Goal: Task Accomplishment & Management: Use online tool/utility

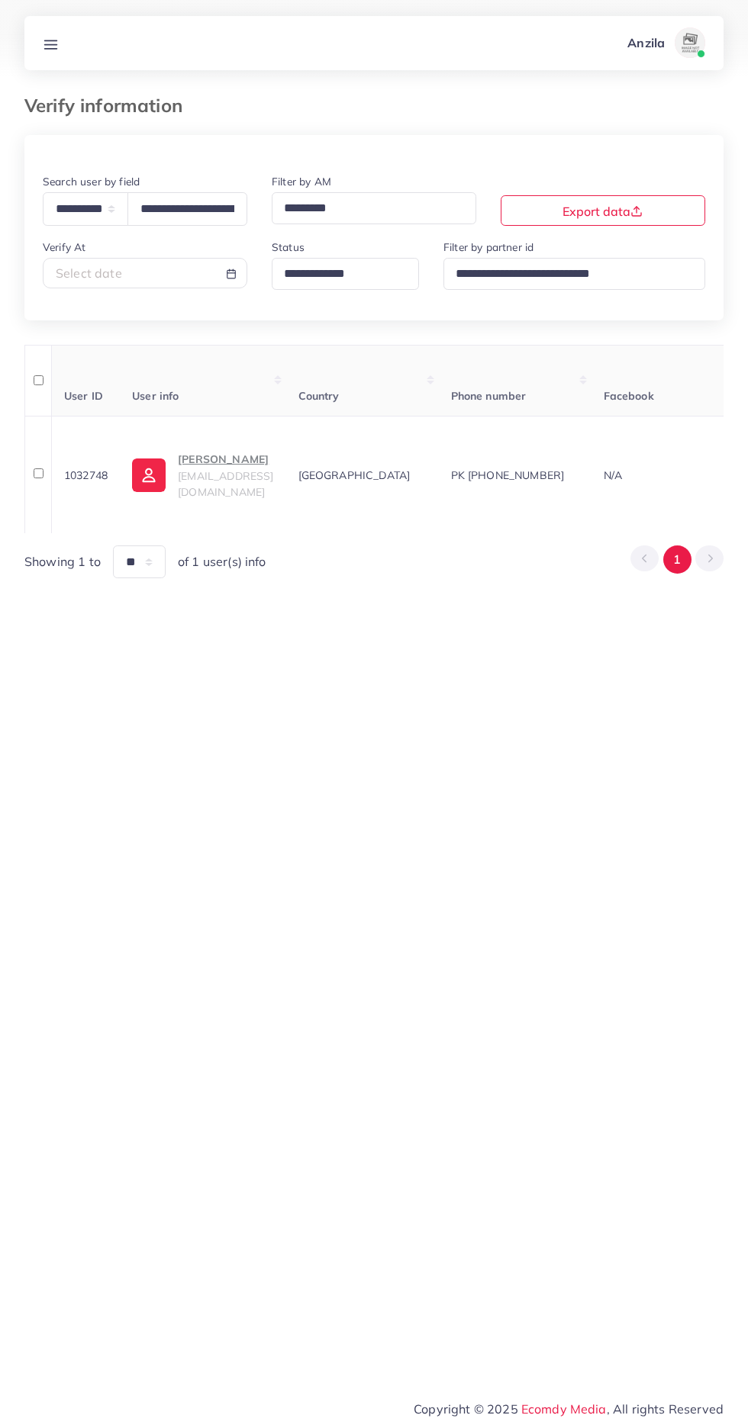
select select "*****"
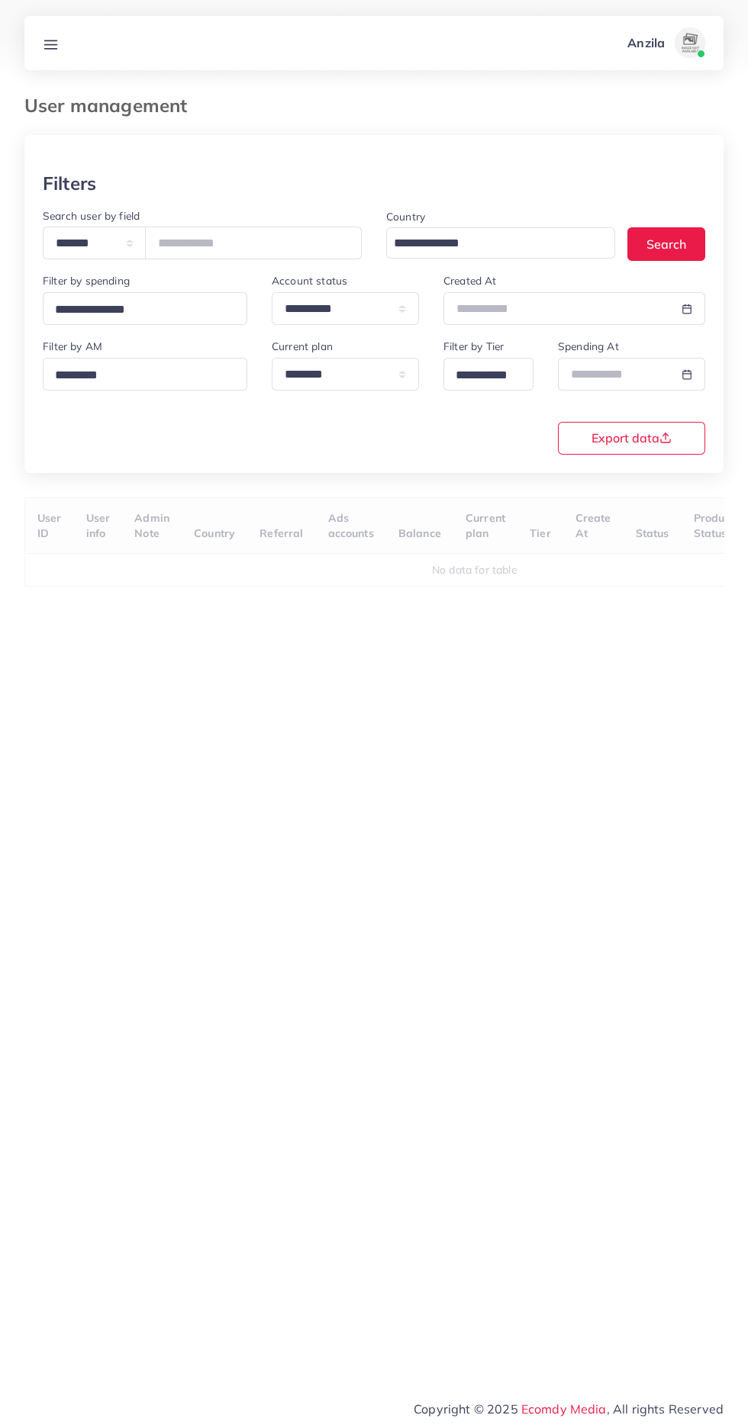
click at [50, 44] on line at bounding box center [51, 44] width 12 height 0
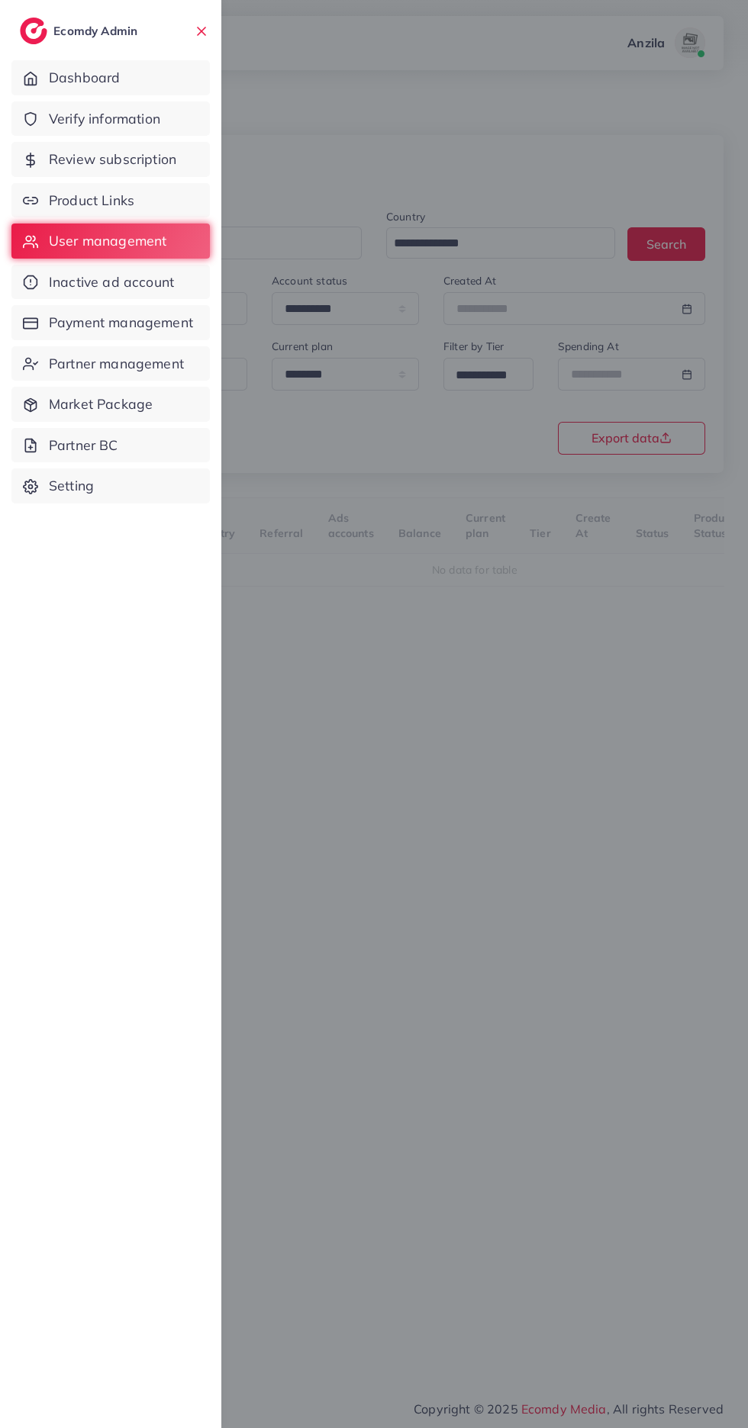
click at [76, 209] on span "Product Links" at bounding box center [91, 201] width 85 height 20
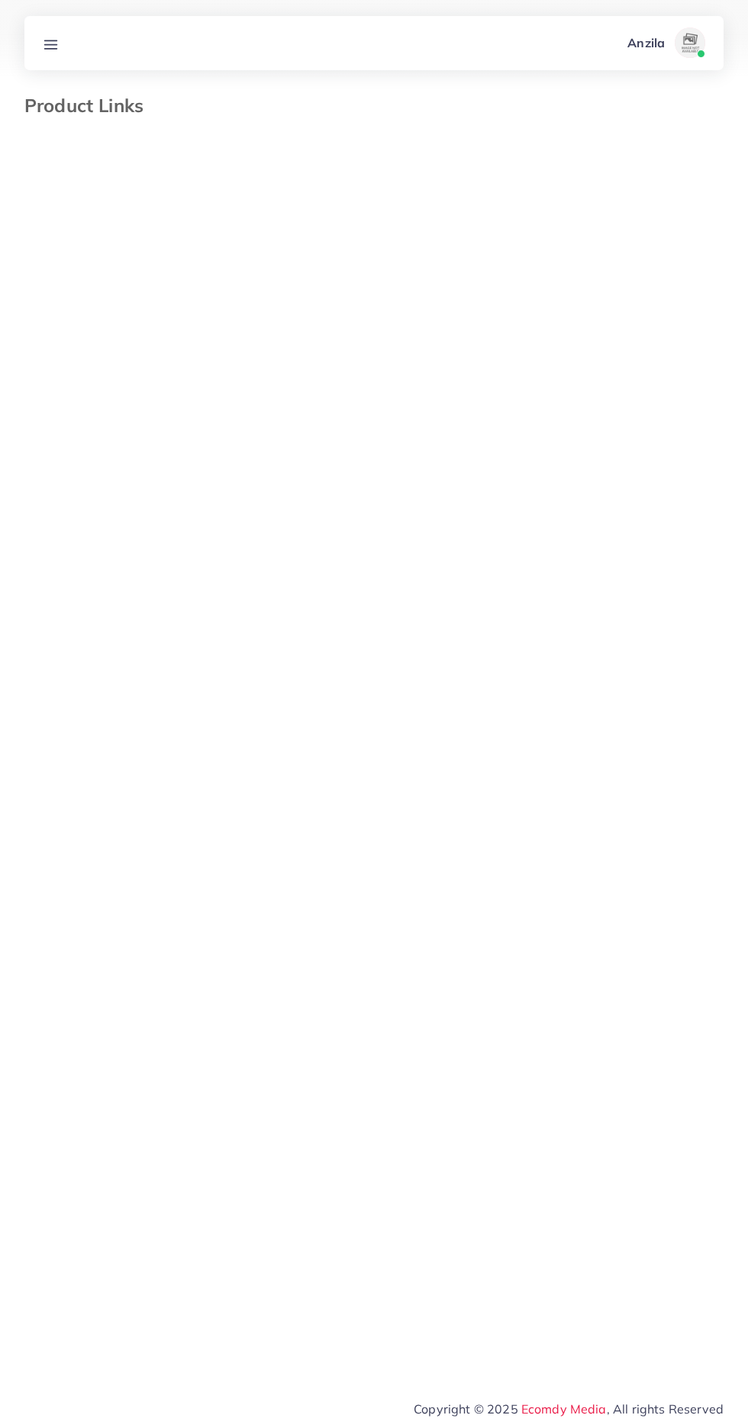
select select "*********"
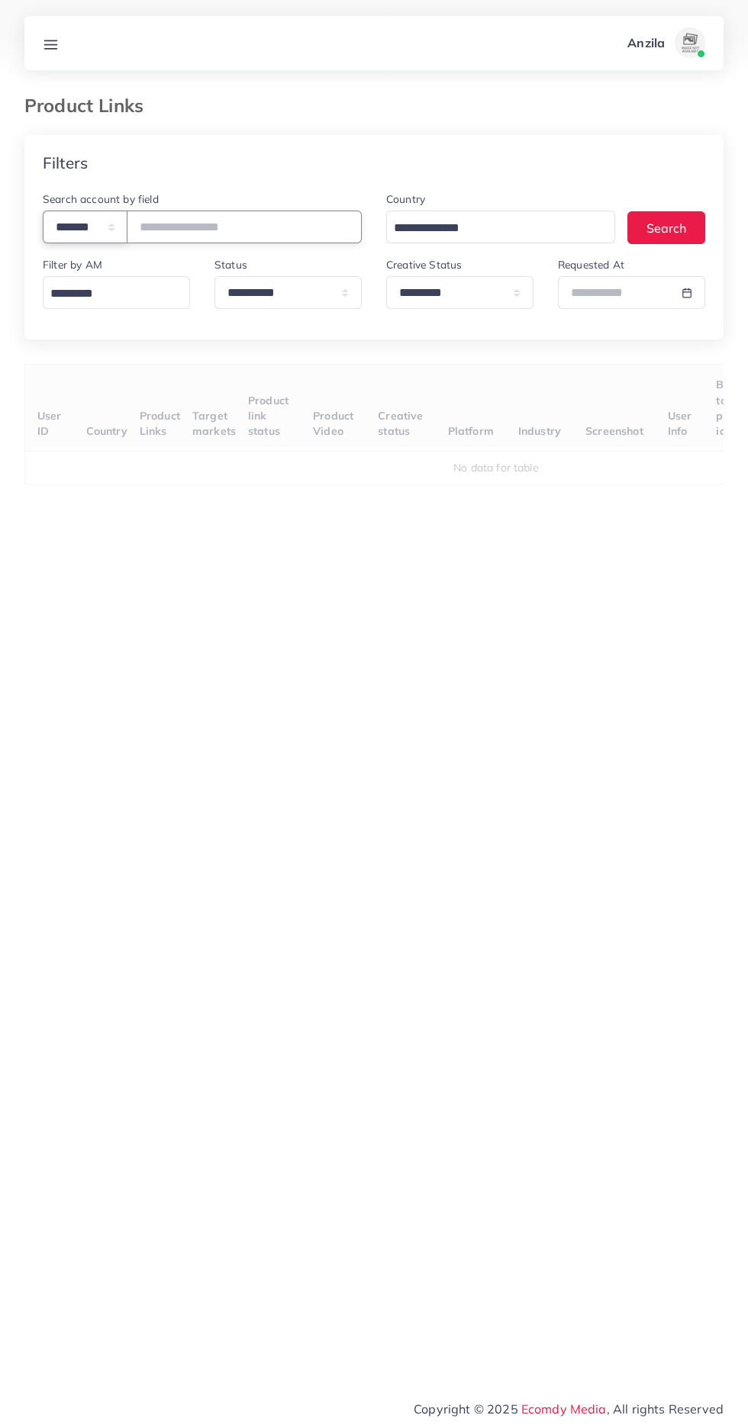
click at [76, 221] on select "**********" at bounding box center [85, 227] width 85 height 33
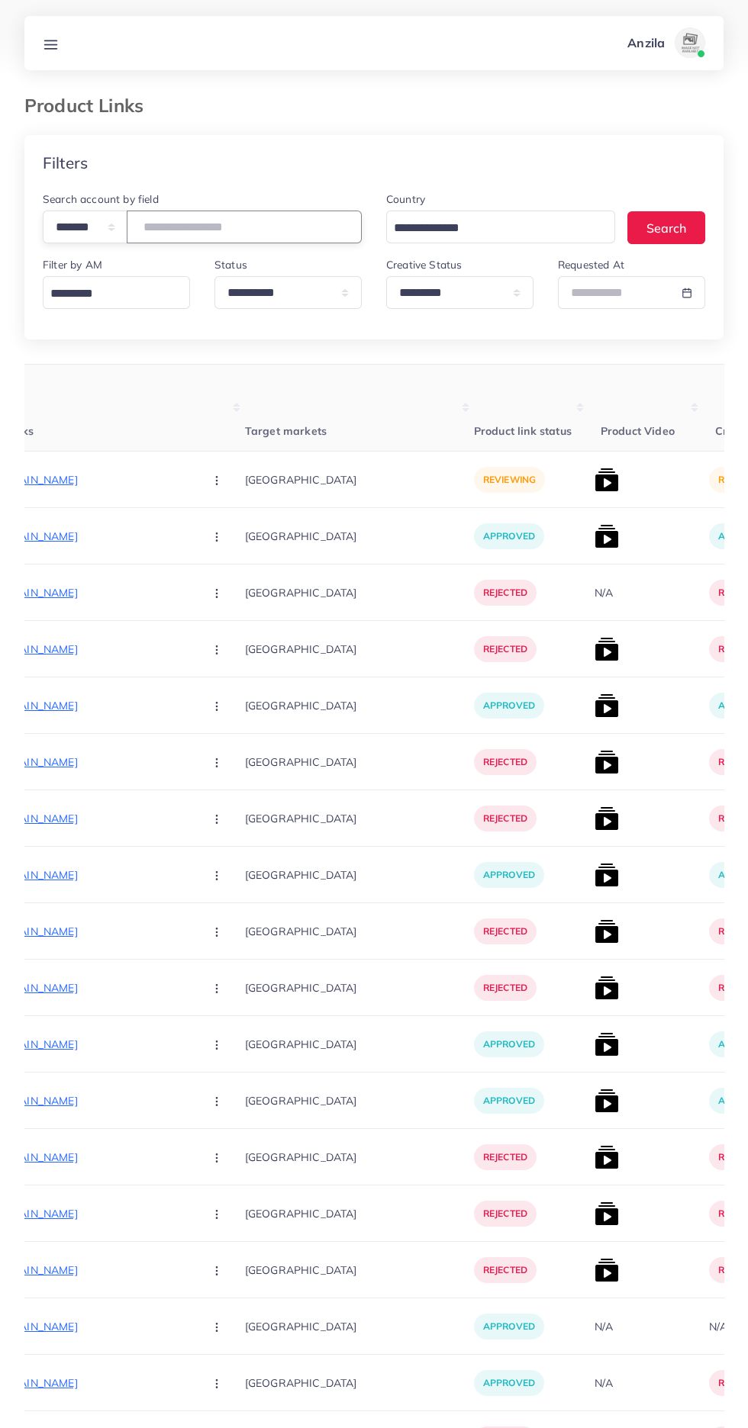
paste input "*******"
type input "*******"
click at [301, 403] on th "Target markets" at bounding box center [359, 408] width 229 height 87
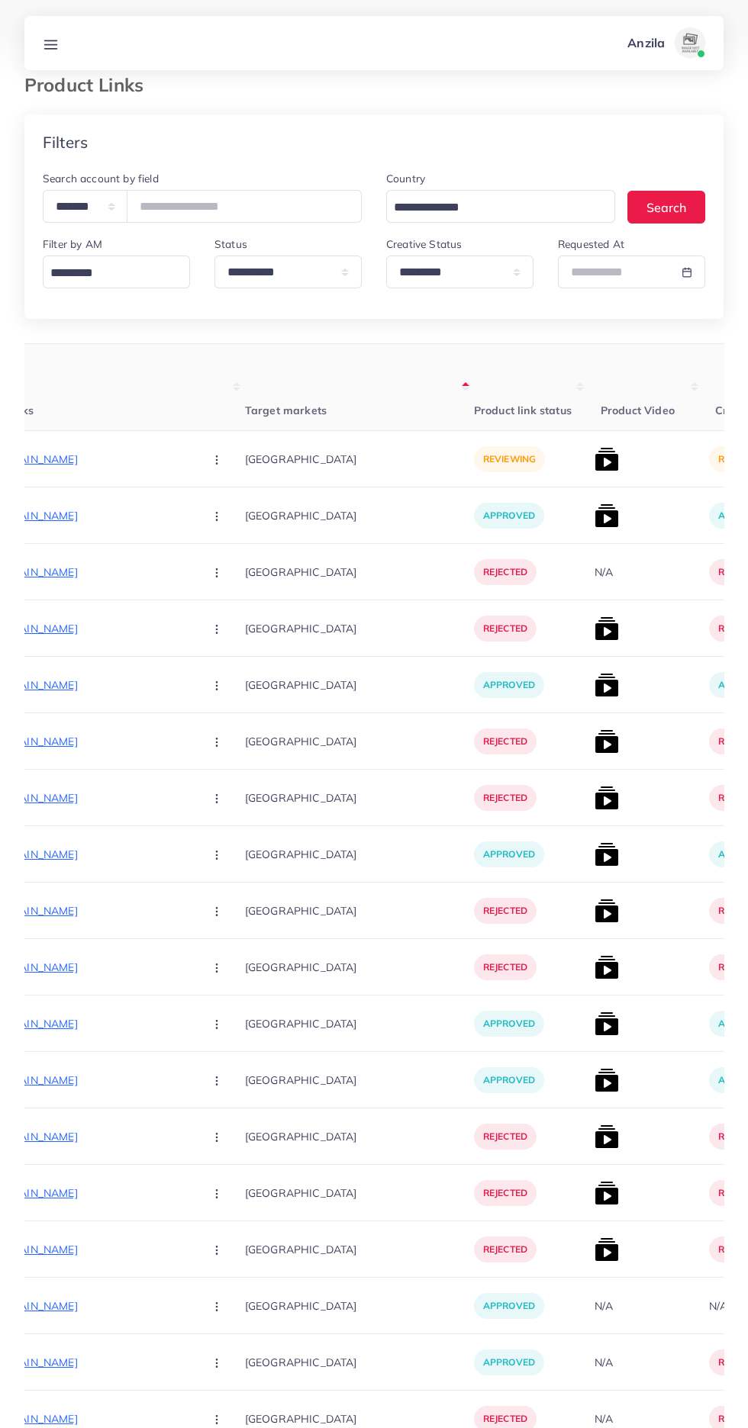
click at [63, 423] on th "Product Links" at bounding box center [104, 387] width 282 height 87
click at [92, 463] on p "[URL][DOMAIN_NAME]" at bounding box center [77, 459] width 229 height 18
click at [216, 460] on circle "button" at bounding box center [216, 459] width 1 height 1
click at [224, 505] on span "Approve" at bounding box center [249, 505] width 50 height 15
click at [594, 469] on img at bounding box center [606, 459] width 24 height 24
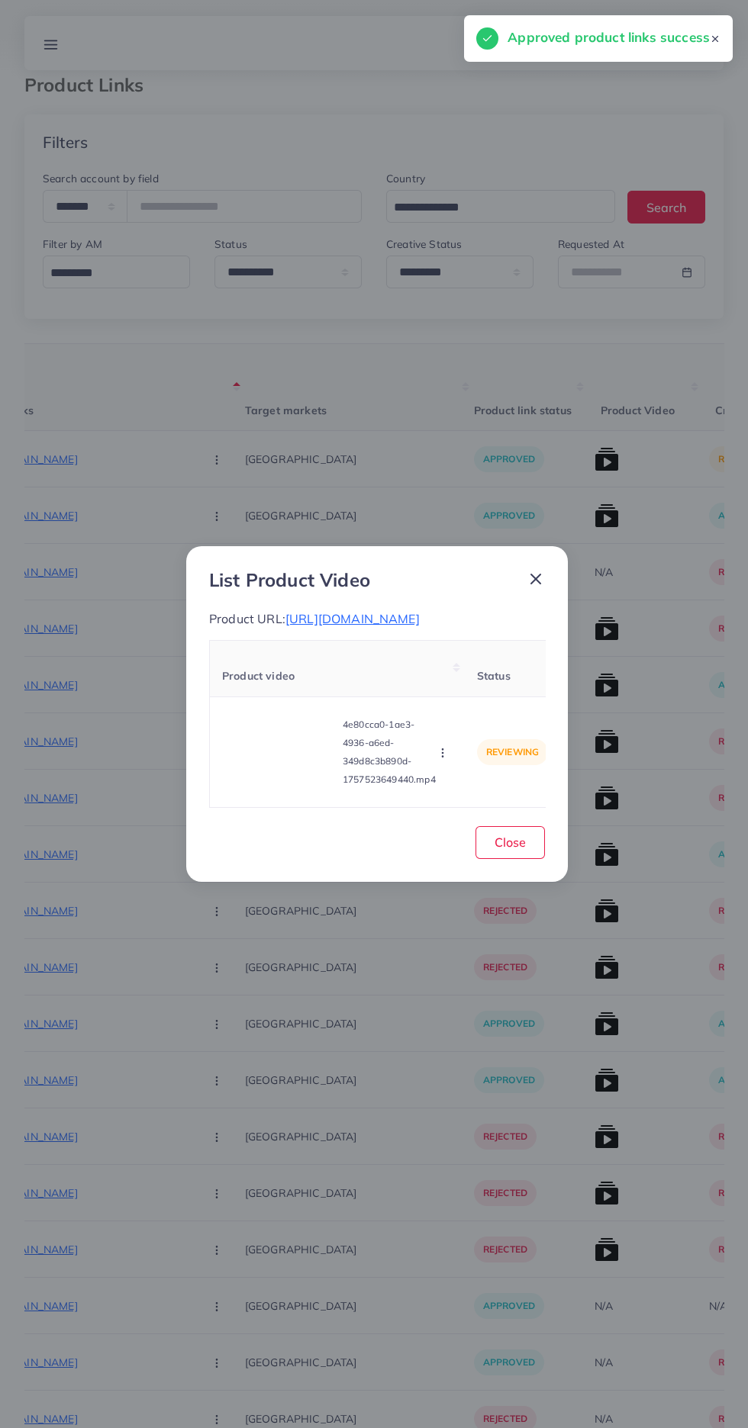
click at [264, 750] on video at bounding box center [279, 752] width 114 height 69
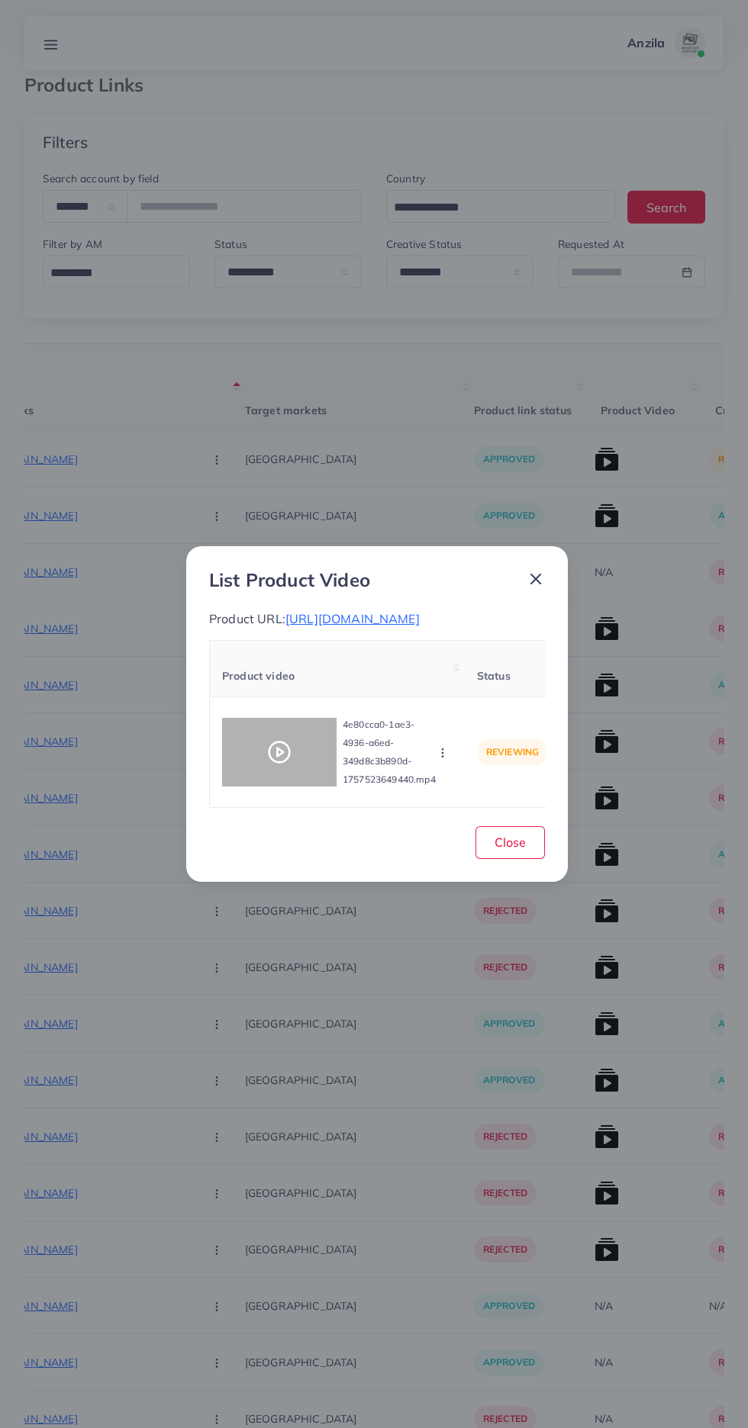
click at [288, 730] on div at bounding box center [279, 752] width 114 height 69
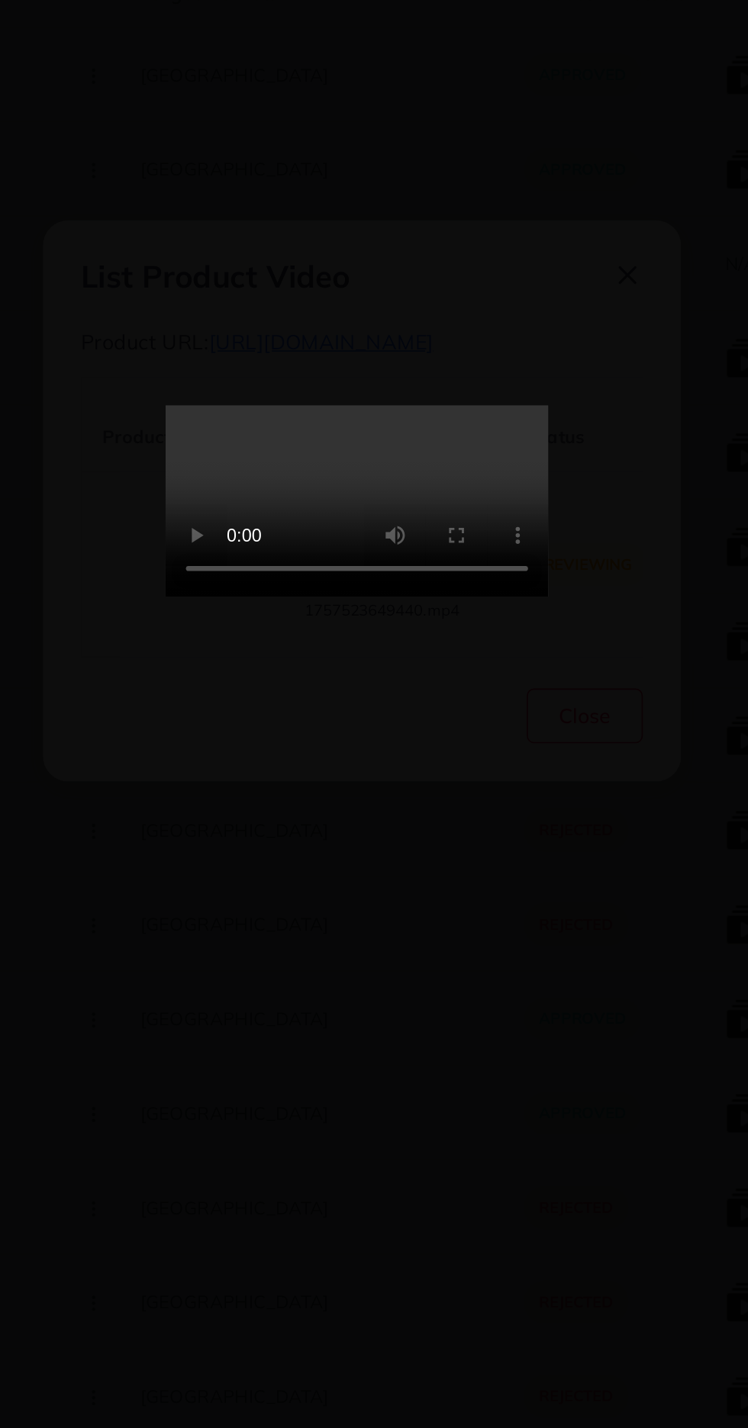
click at [477, 771] on video at bounding box center [373, 714] width 229 height 114
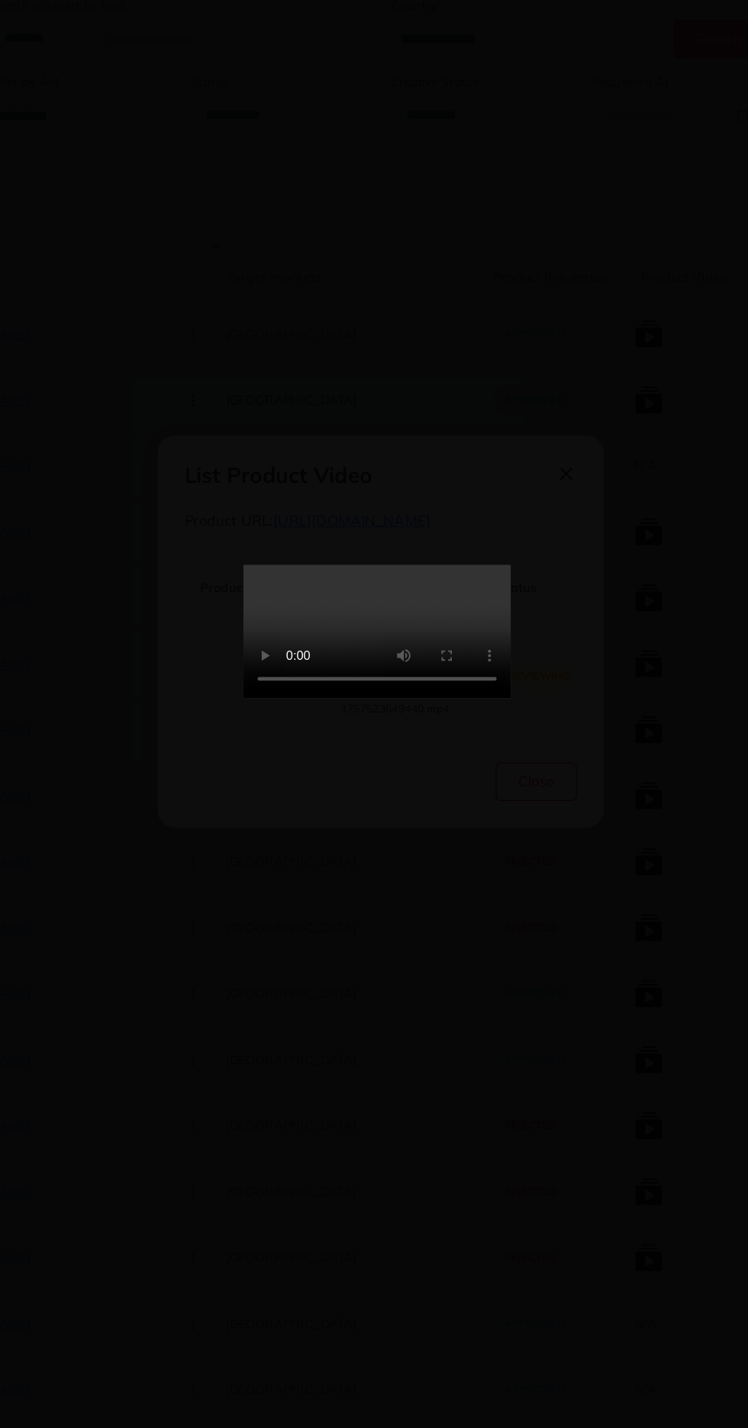
scroll to position [22, 0]
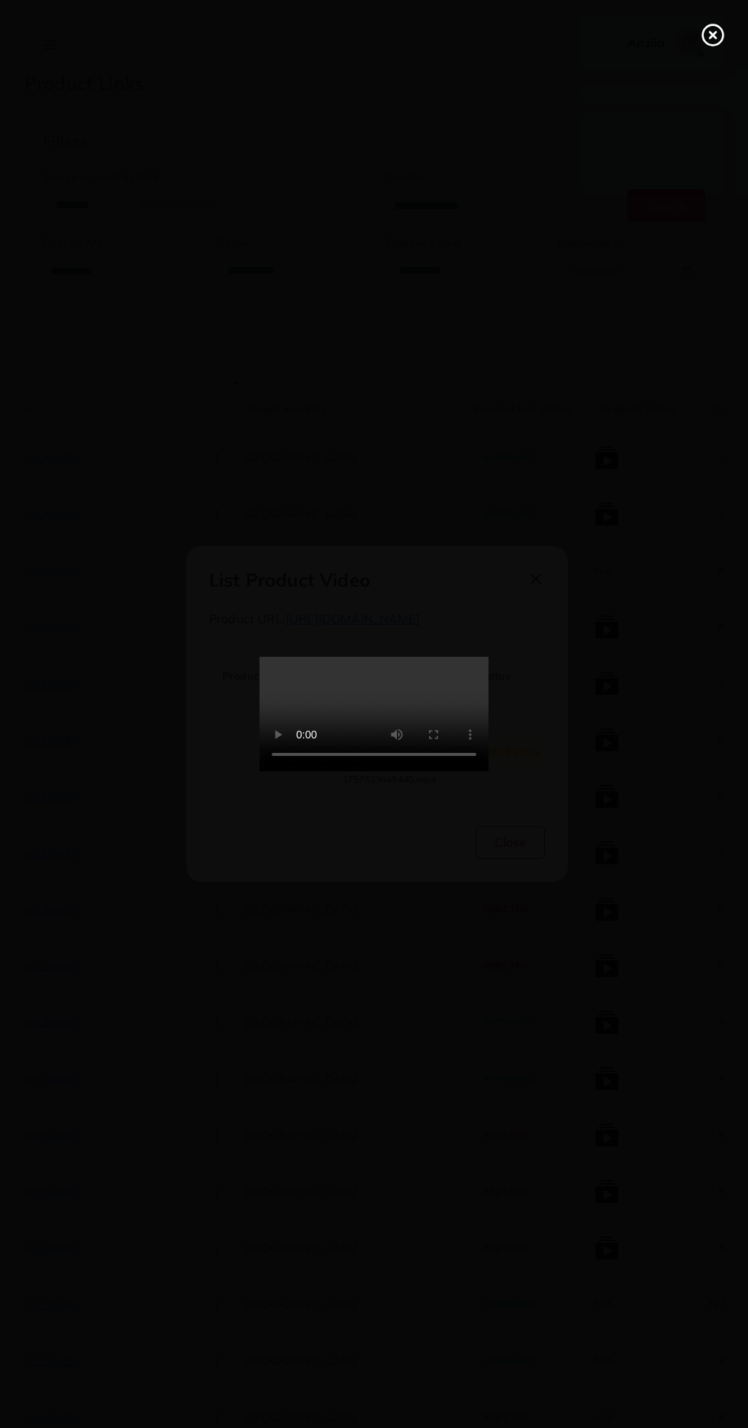
click at [720, 24] on icon at bounding box center [712, 35] width 24 height 24
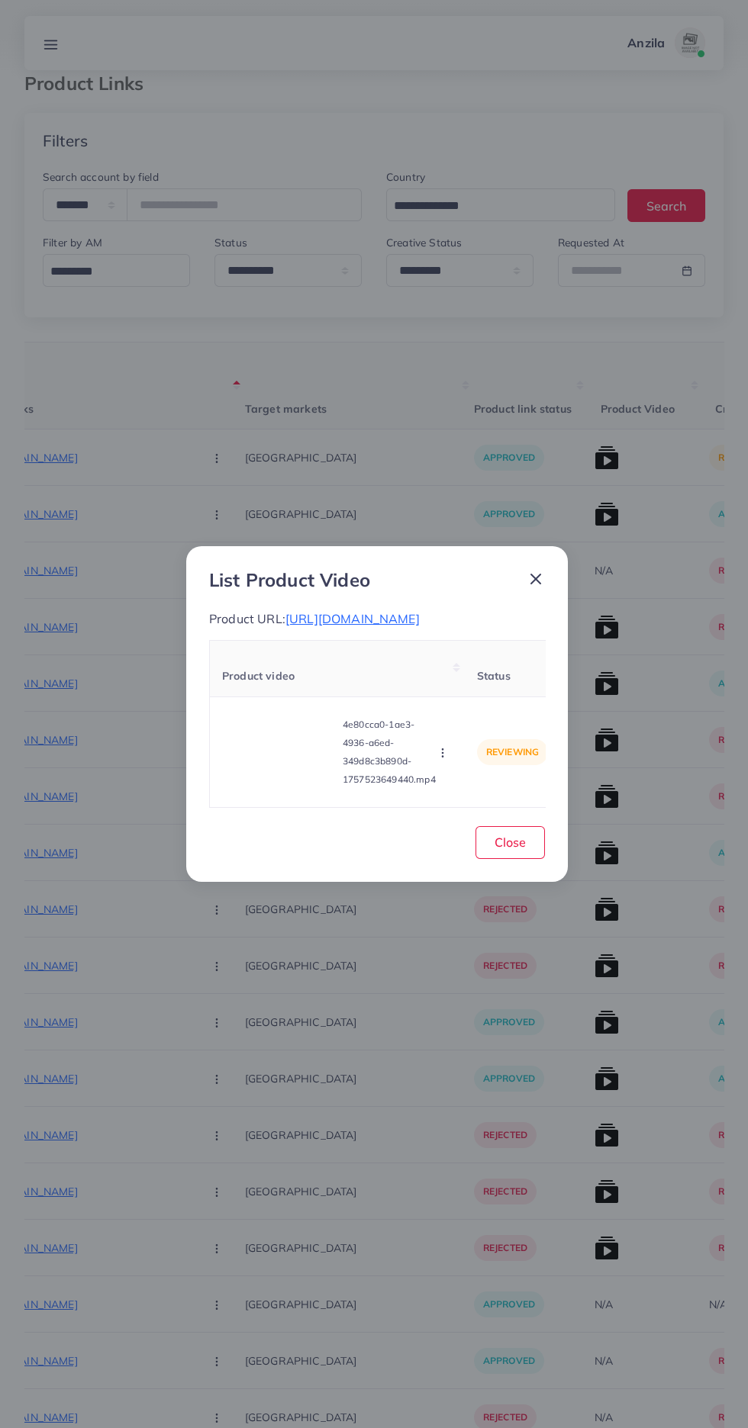
click at [443, 753] on circle "button" at bounding box center [442, 753] width 1 height 1
click at [465, 712] on span "Reject" at bounding box center [462, 714] width 37 height 15
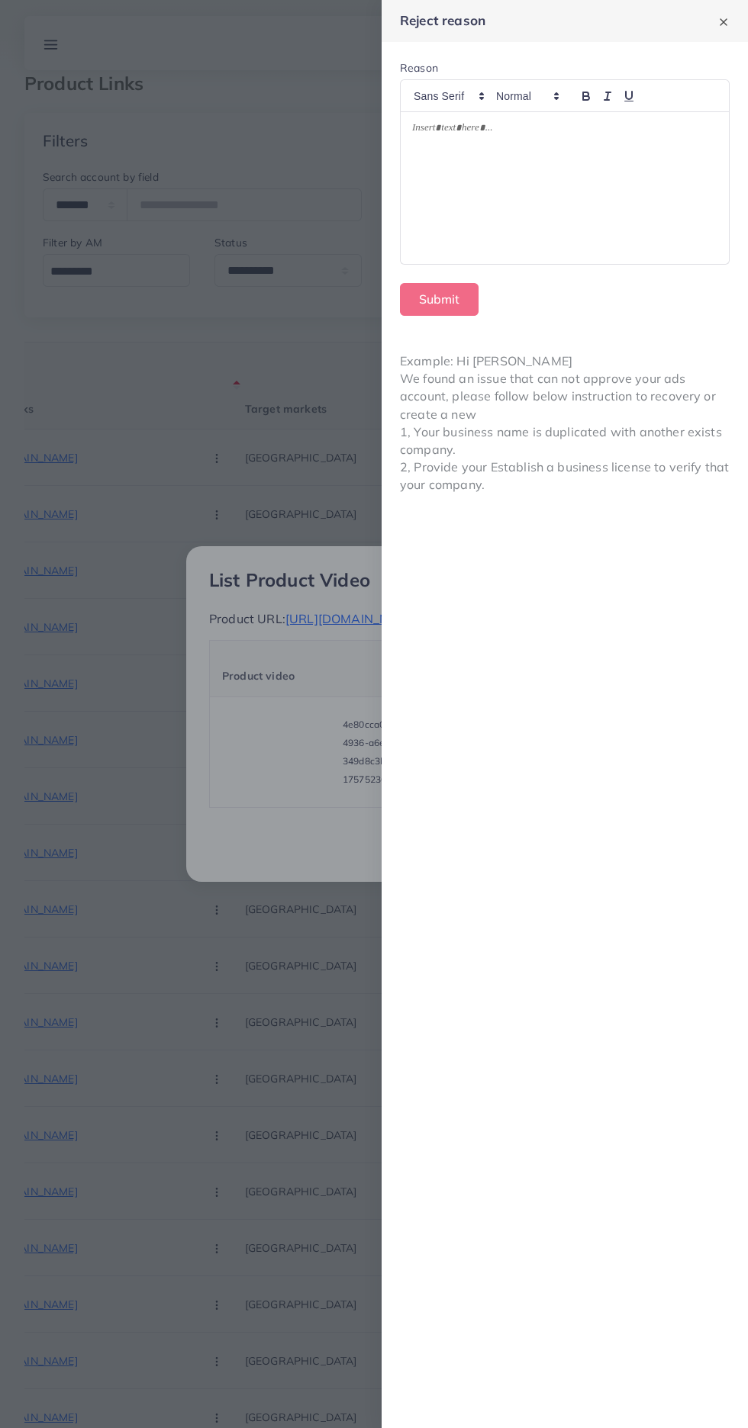
click at [633, 180] on div at bounding box center [565, 188] width 328 height 152
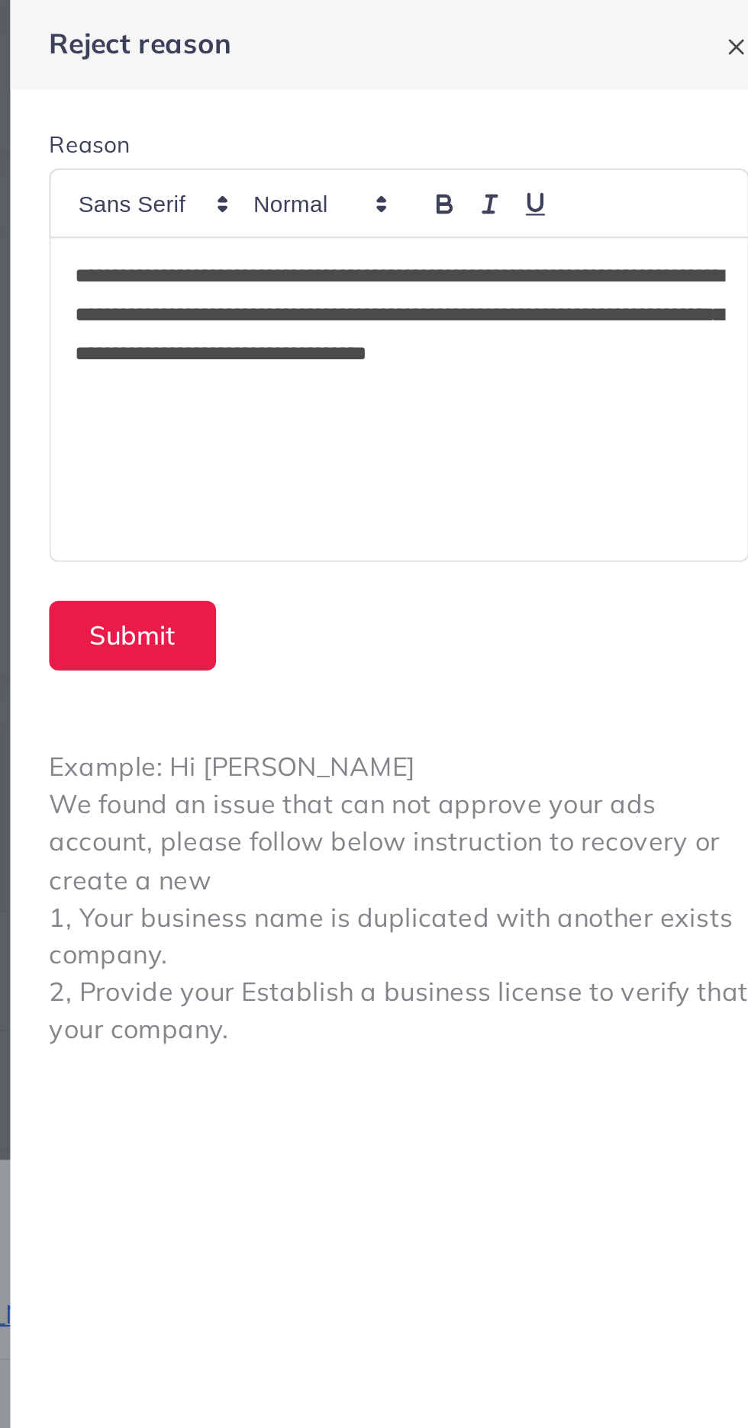
scroll to position [0, 0]
click at [596, 160] on p "**********" at bounding box center [564, 157] width 305 height 73
click at [434, 293] on button "Submit" at bounding box center [439, 299] width 79 height 33
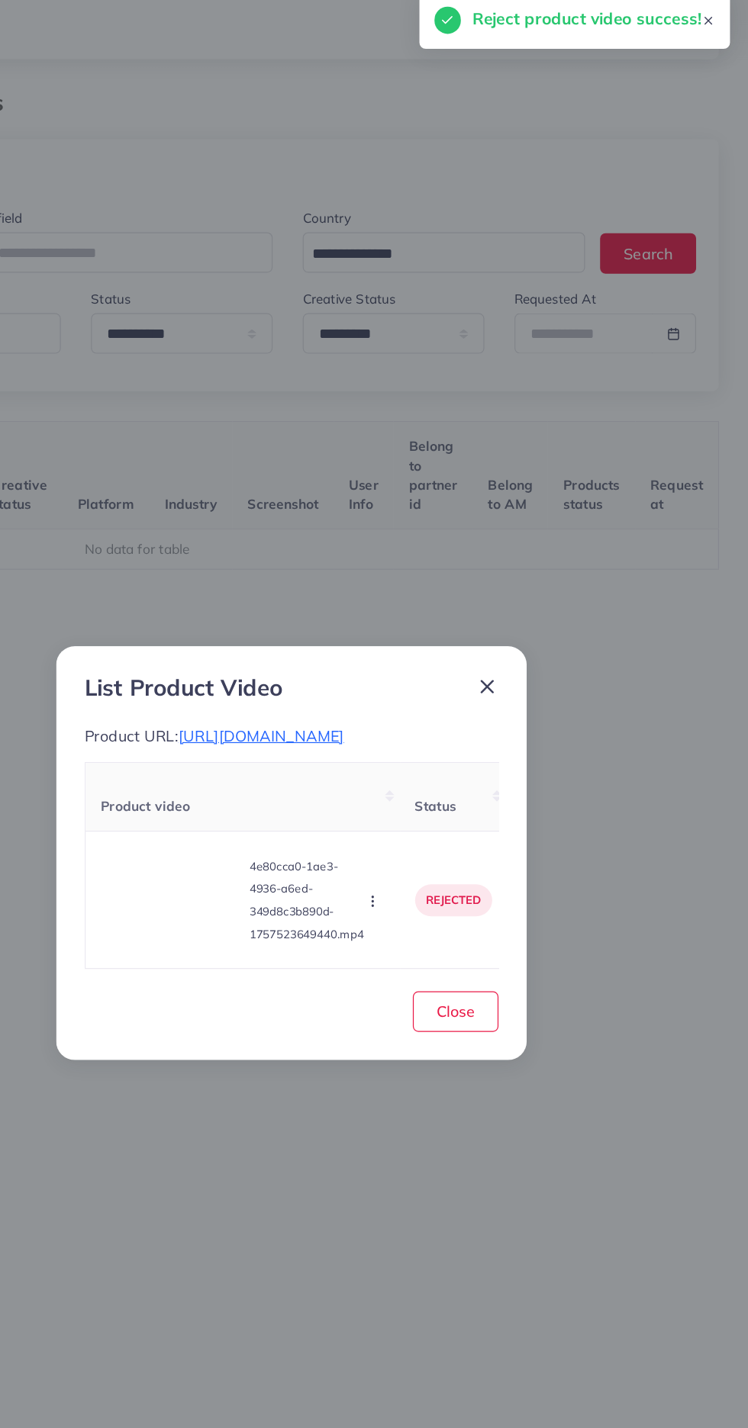
scroll to position [0, 239]
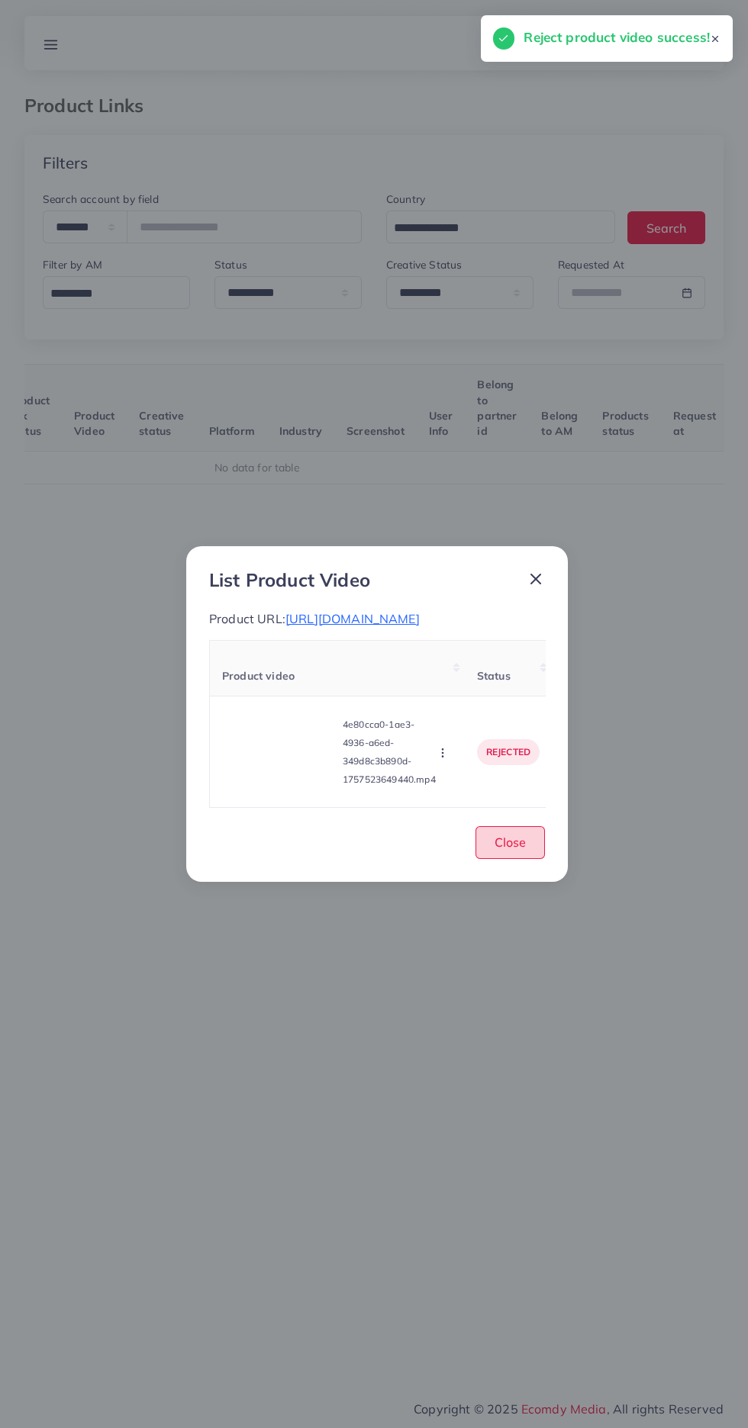
click at [520, 855] on button "Close" at bounding box center [509, 842] width 69 height 33
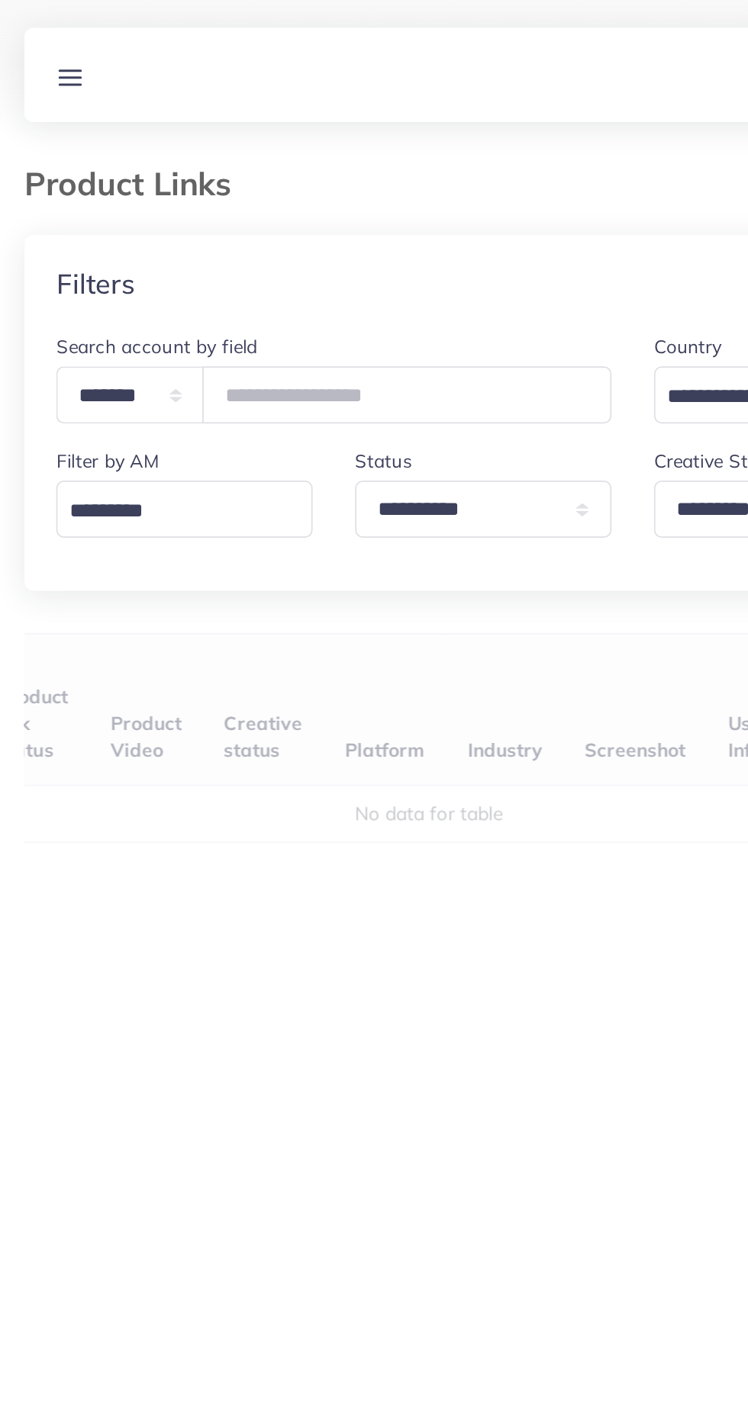
click at [193, 410] on div "User ID Country Product Links Target markets Product link status Product Video …" at bounding box center [373, 685] width 699 height 642
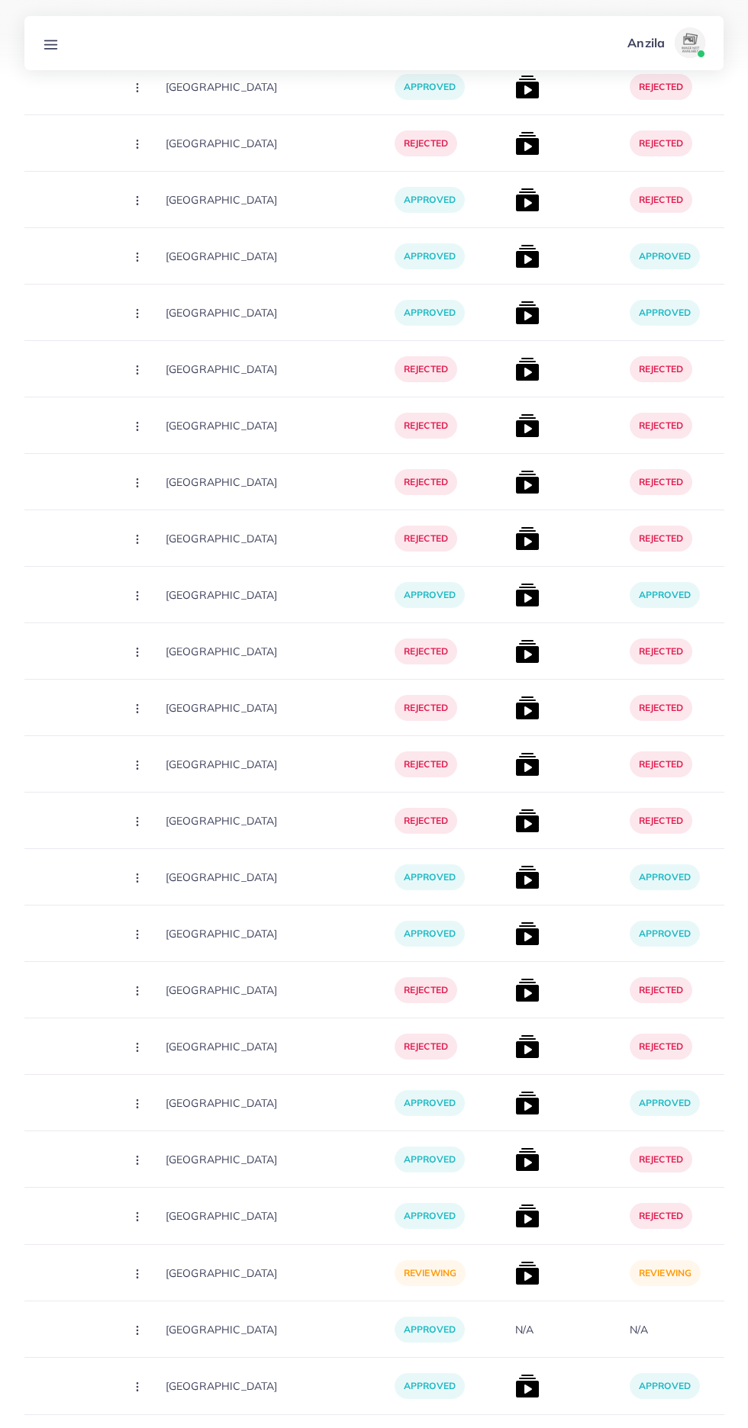
scroll to position [0, 286]
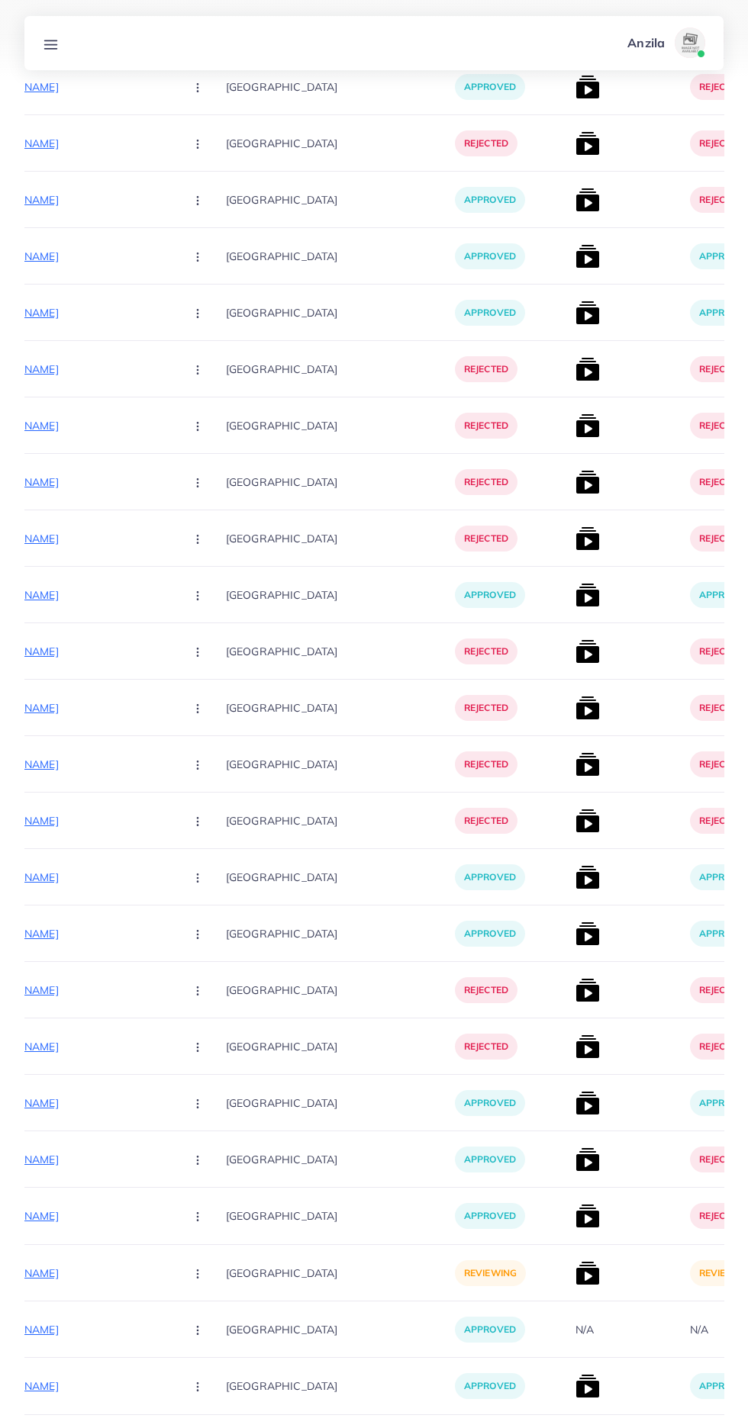
click at [107, 1279] on p "[URL][DOMAIN_NAME]" at bounding box center [58, 1273] width 229 height 18
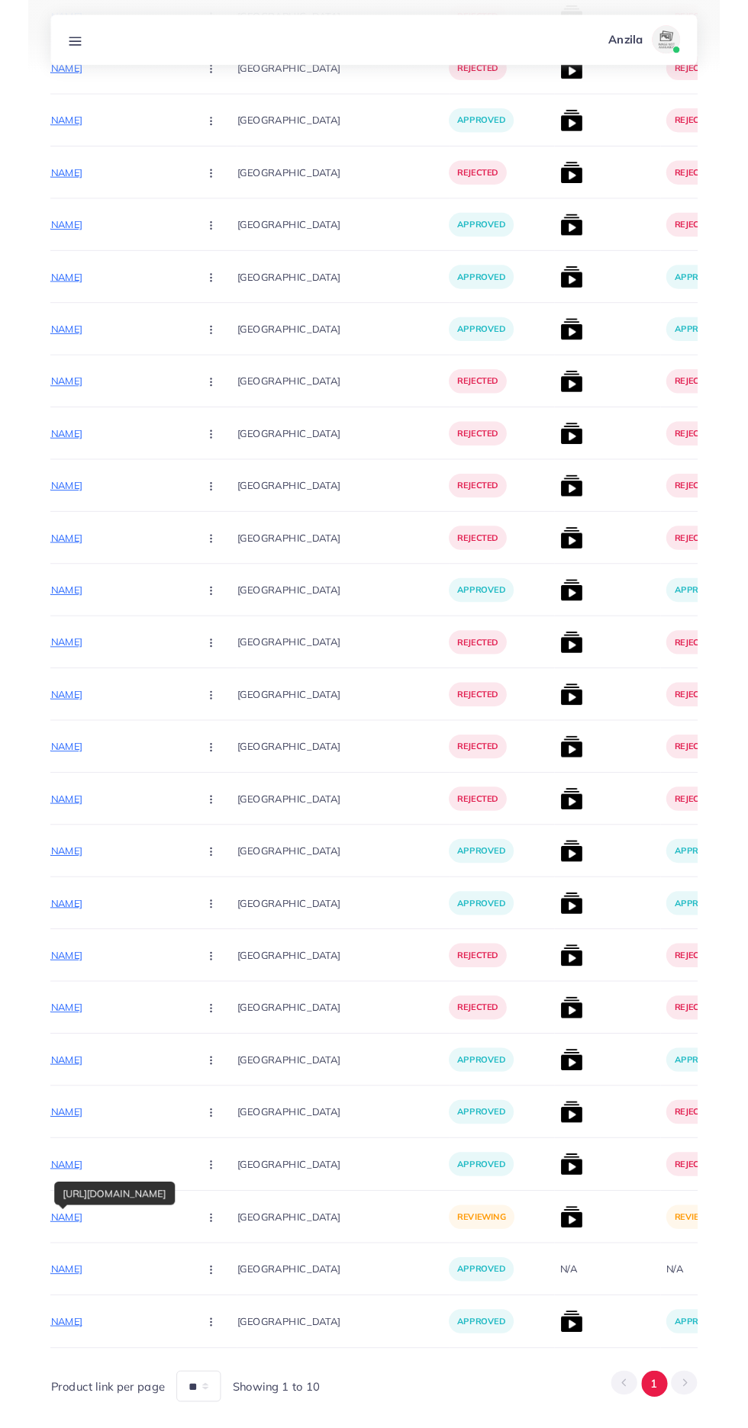
scroll to position [6662, 0]
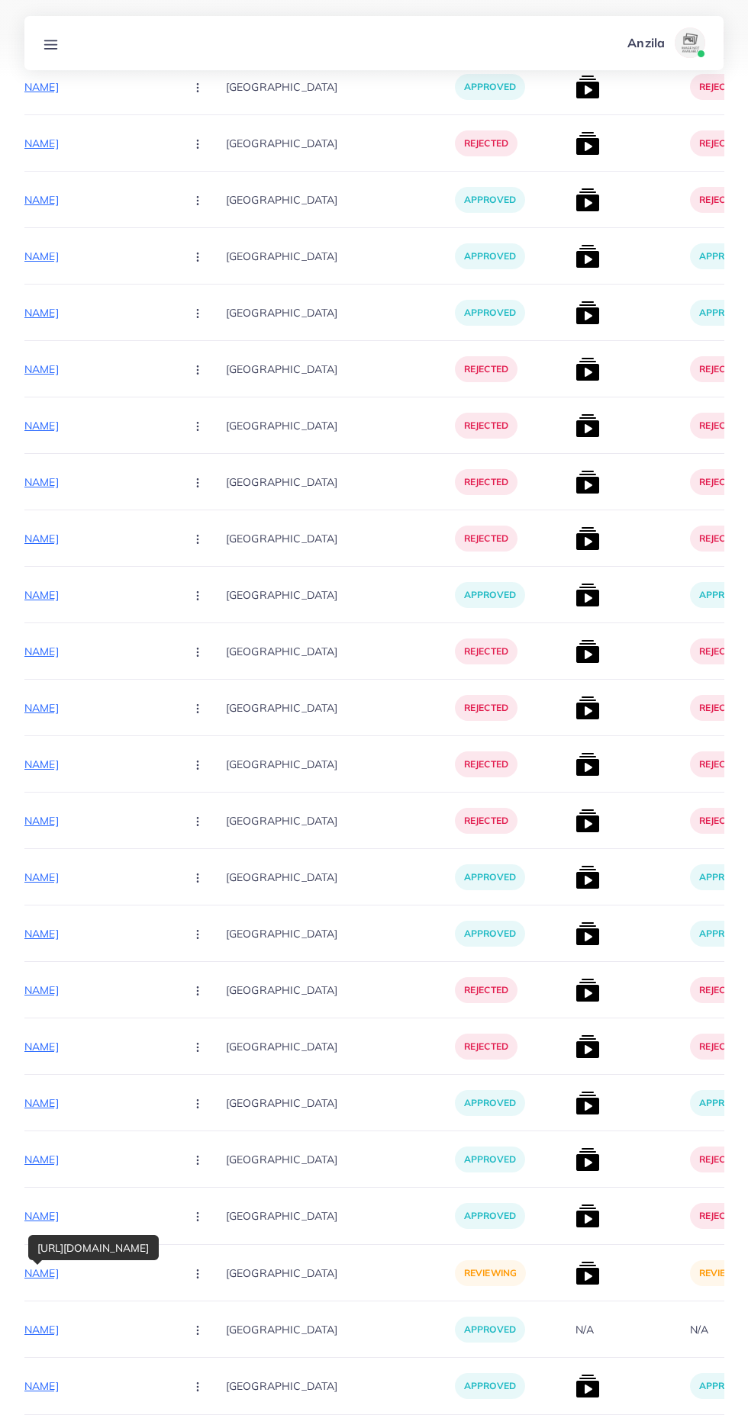
click at [159, 1249] on div "[URL][DOMAIN_NAME]" at bounding box center [93, 1247] width 130 height 25
click at [180, 1286] on button "button" at bounding box center [198, 1273] width 53 height 34
click at [220, 1336] on link "Approve" at bounding box center [233, 1320] width 121 height 34
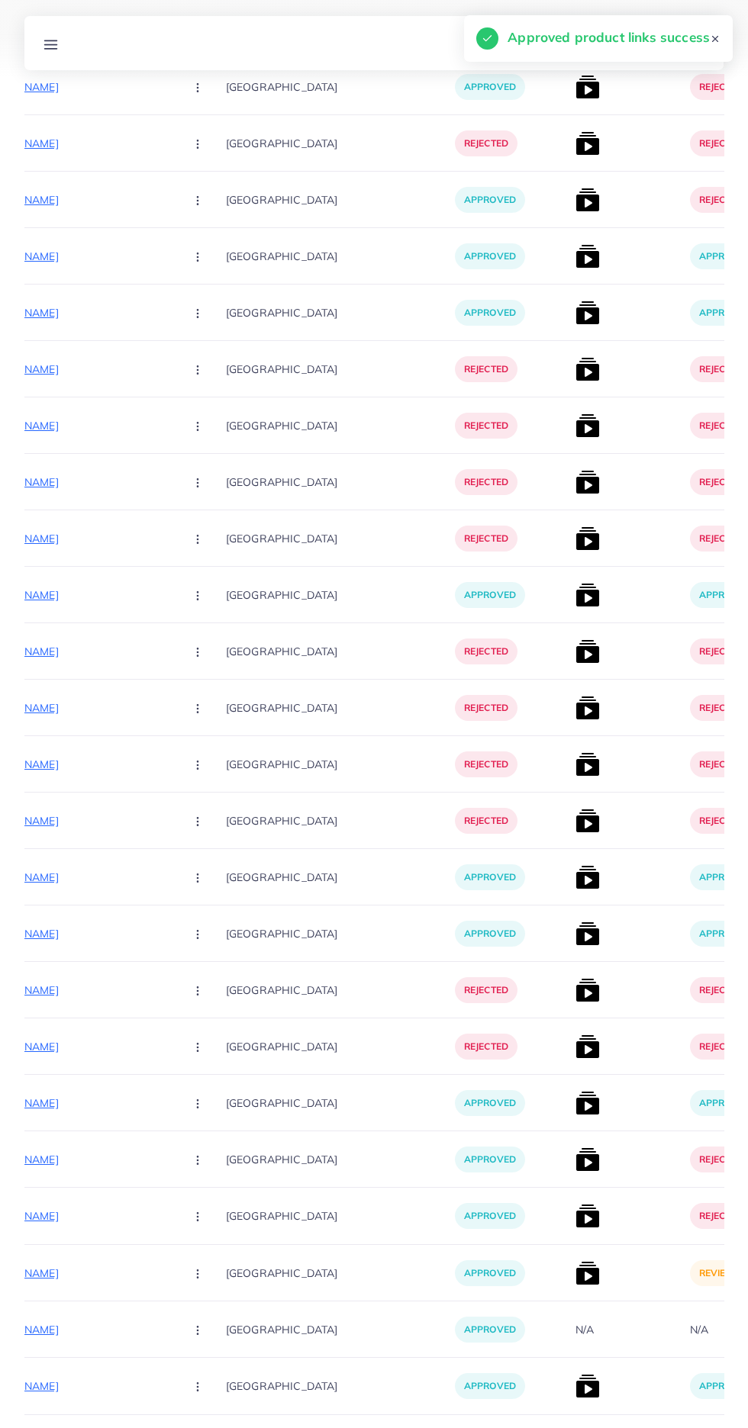
click at [575, 1274] on img at bounding box center [587, 1273] width 24 height 24
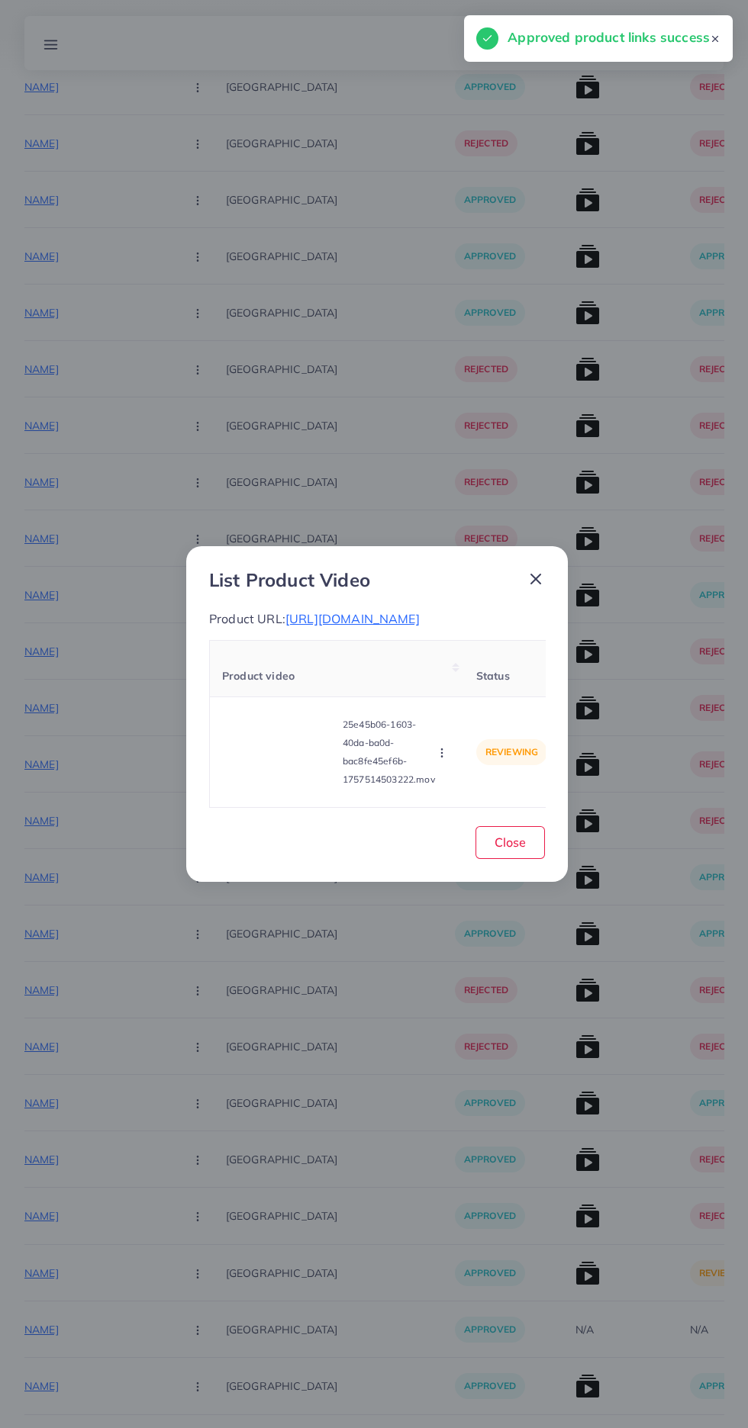
click at [256, 787] on video at bounding box center [279, 752] width 114 height 69
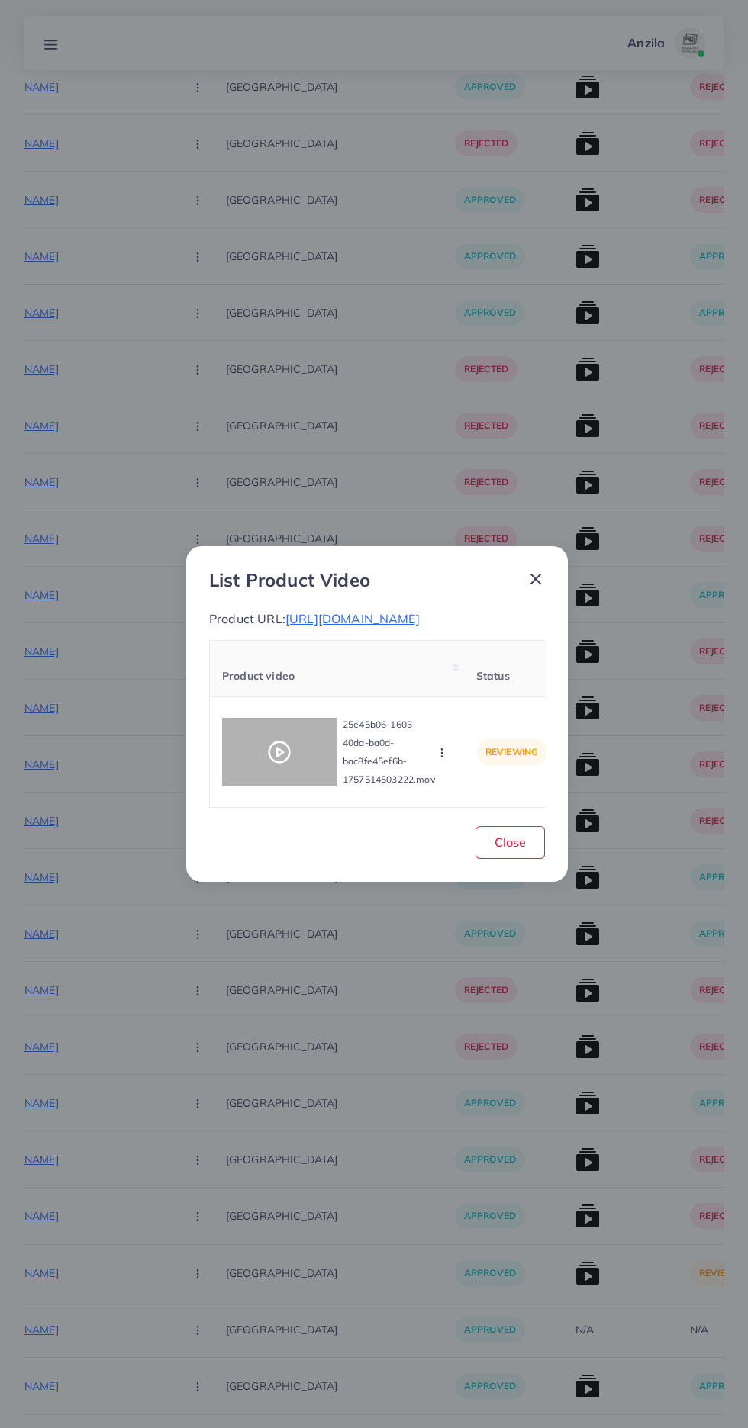
click at [262, 768] on div at bounding box center [279, 752] width 114 height 69
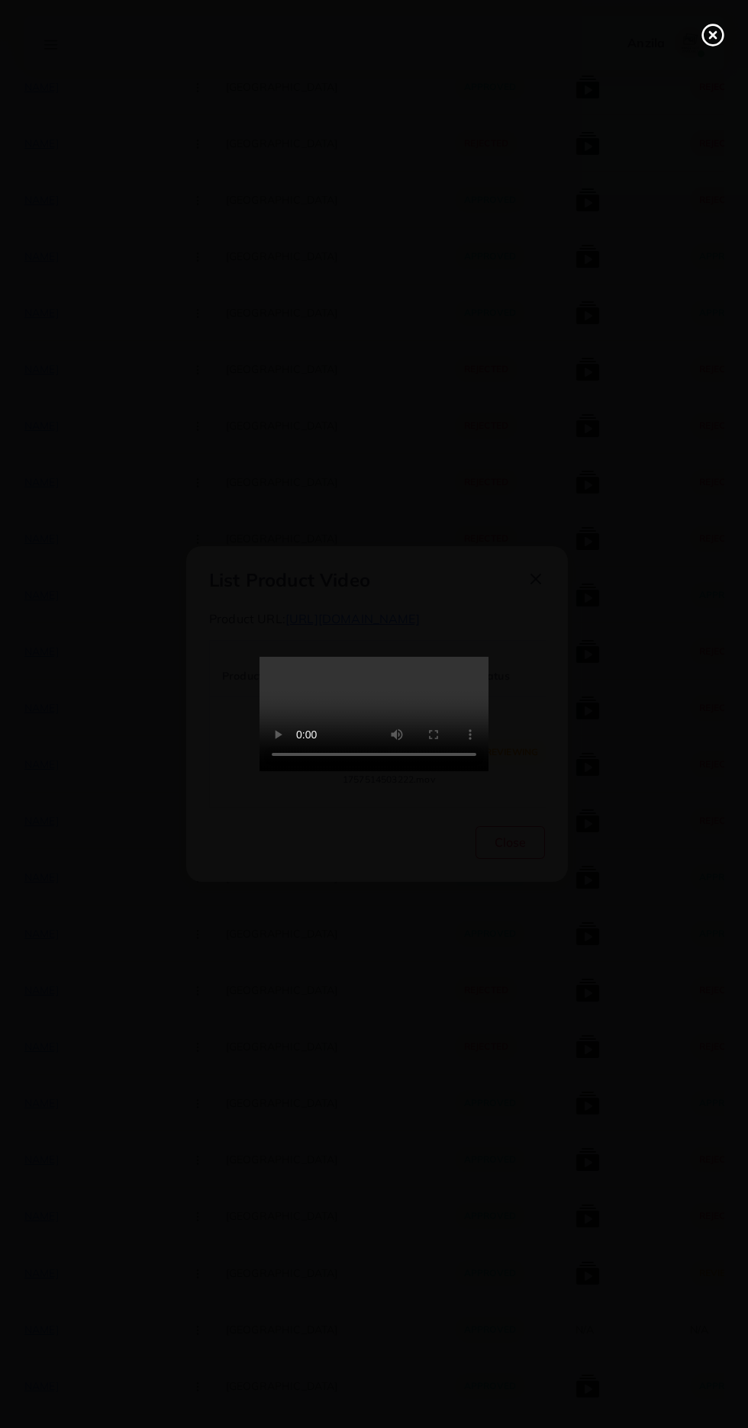
click at [713, 34] on line at bounding box center [713, 35] width 6 height 6
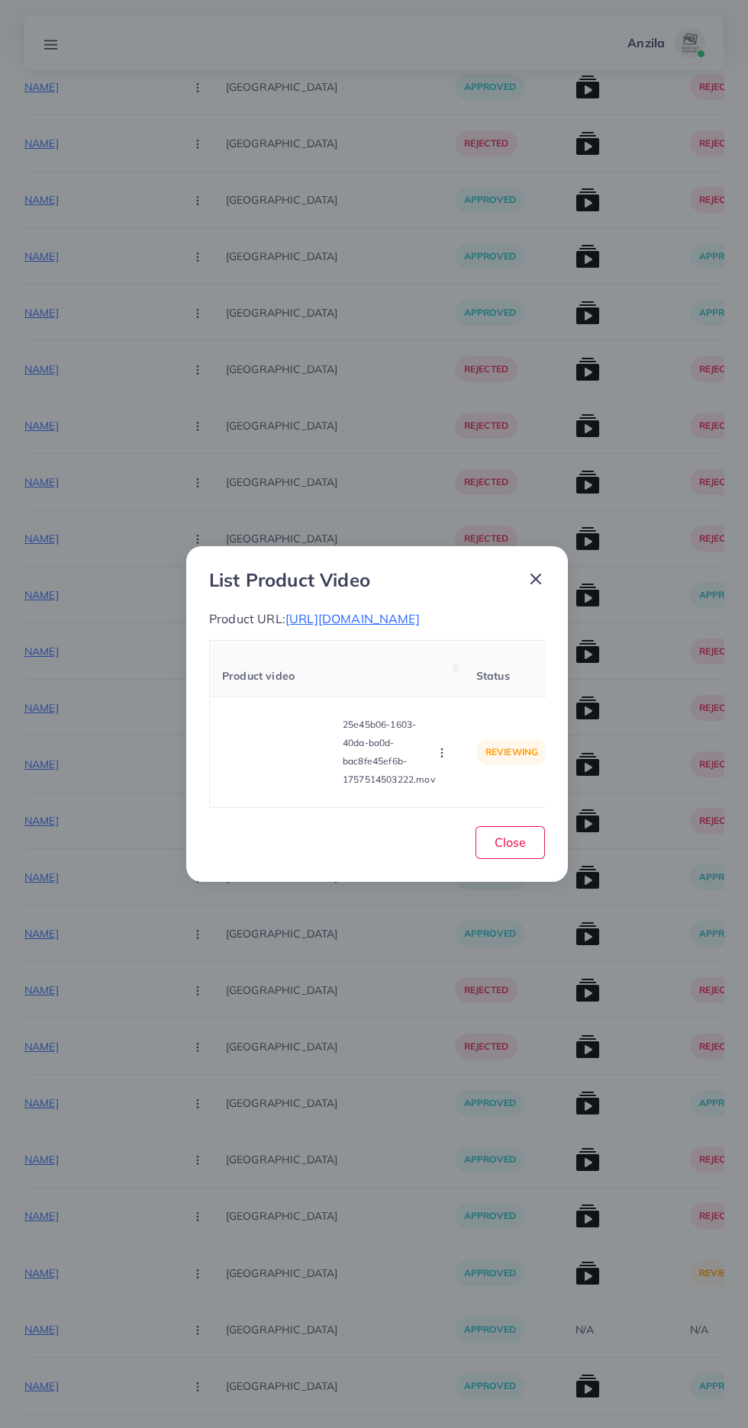
click at [444, 759] on icon "button" at bounding box center [442, 753] width 12 height 12
click at [484, 689] on span "Approve" at bounding box center [469, 681] width 50 height 15
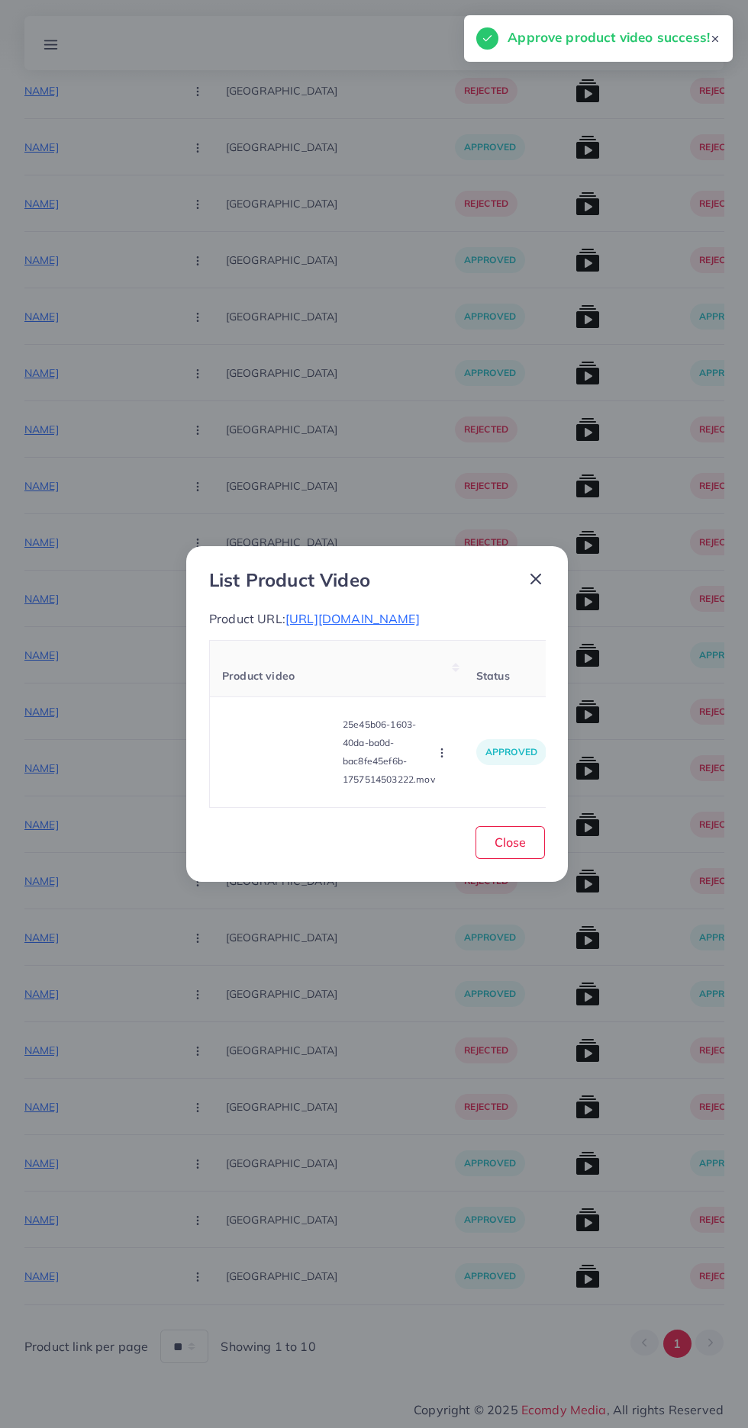
scroll to position [6607, 0]
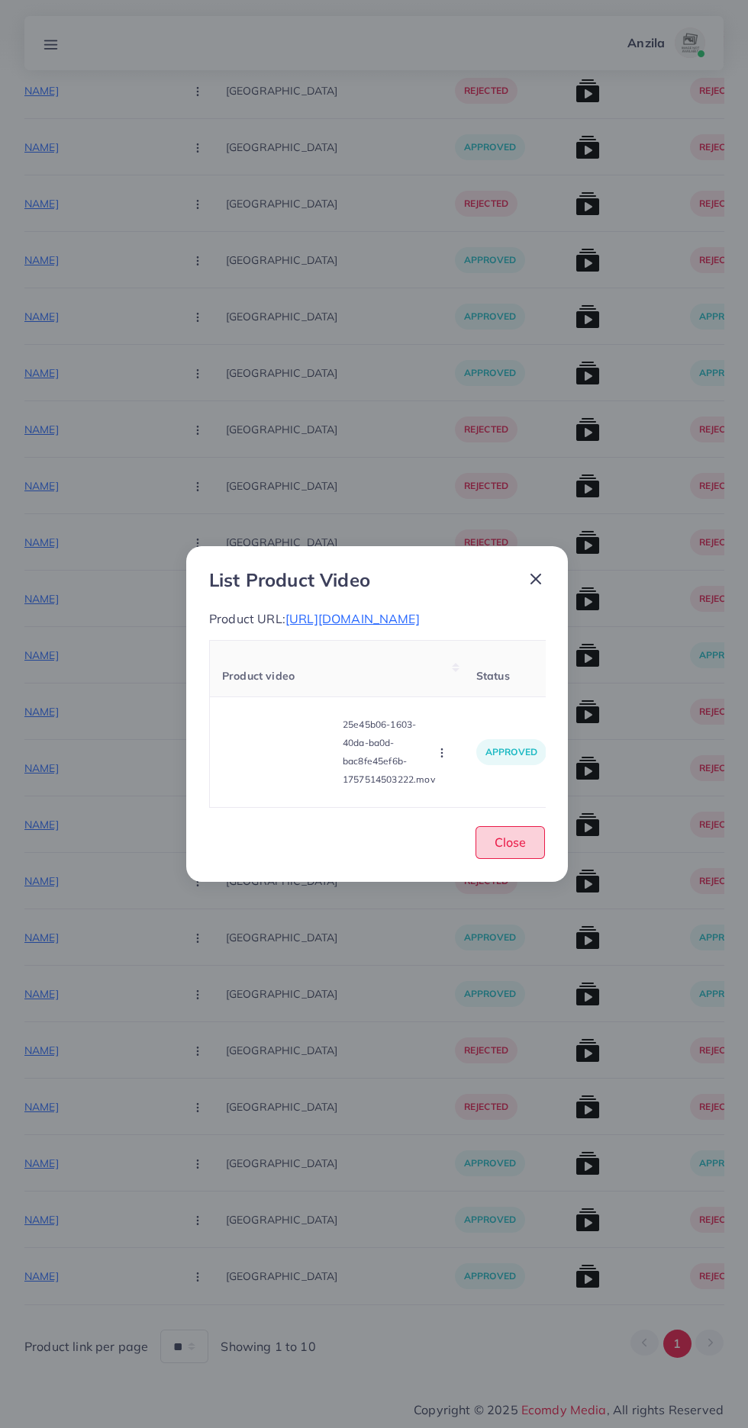
click at [534, 859] on button "Close" at bounding box center [509, 842] width 69 height 33
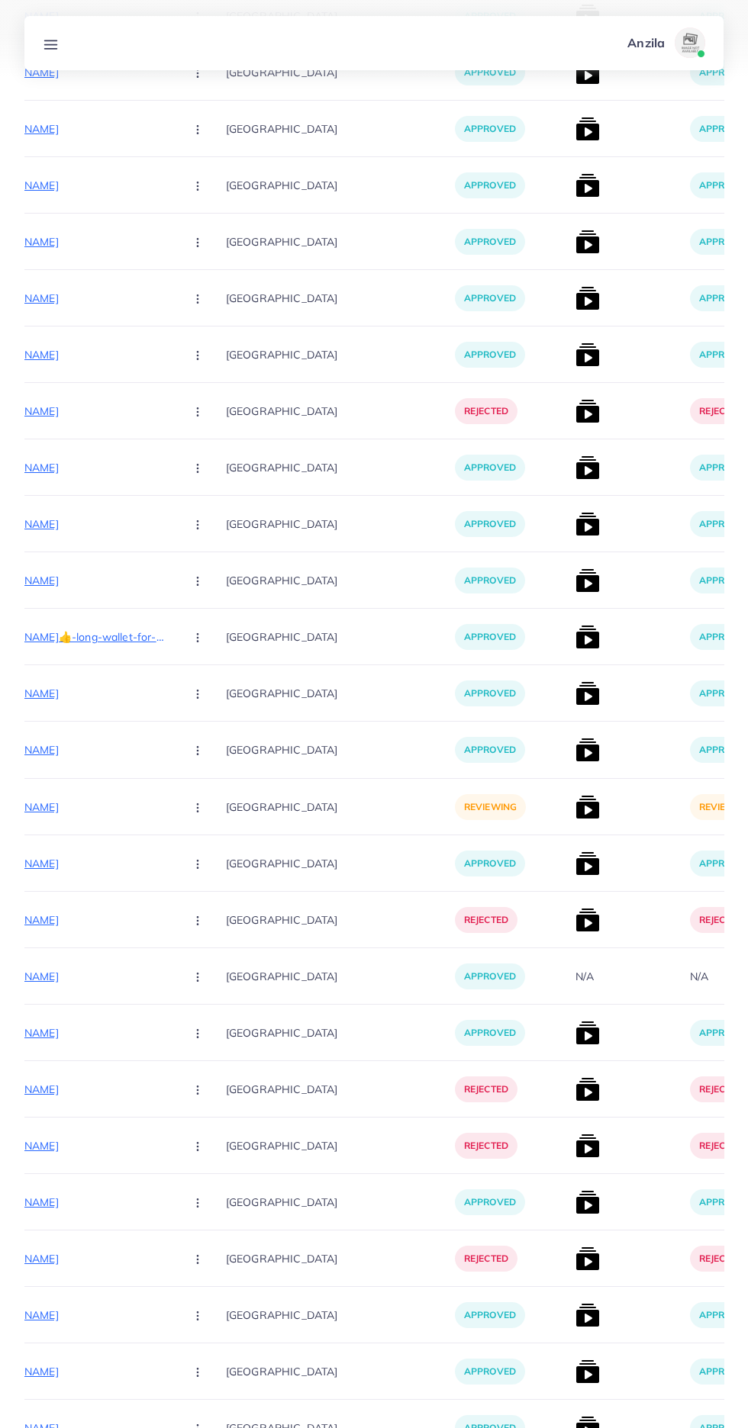
scroll to position [1022, 0]
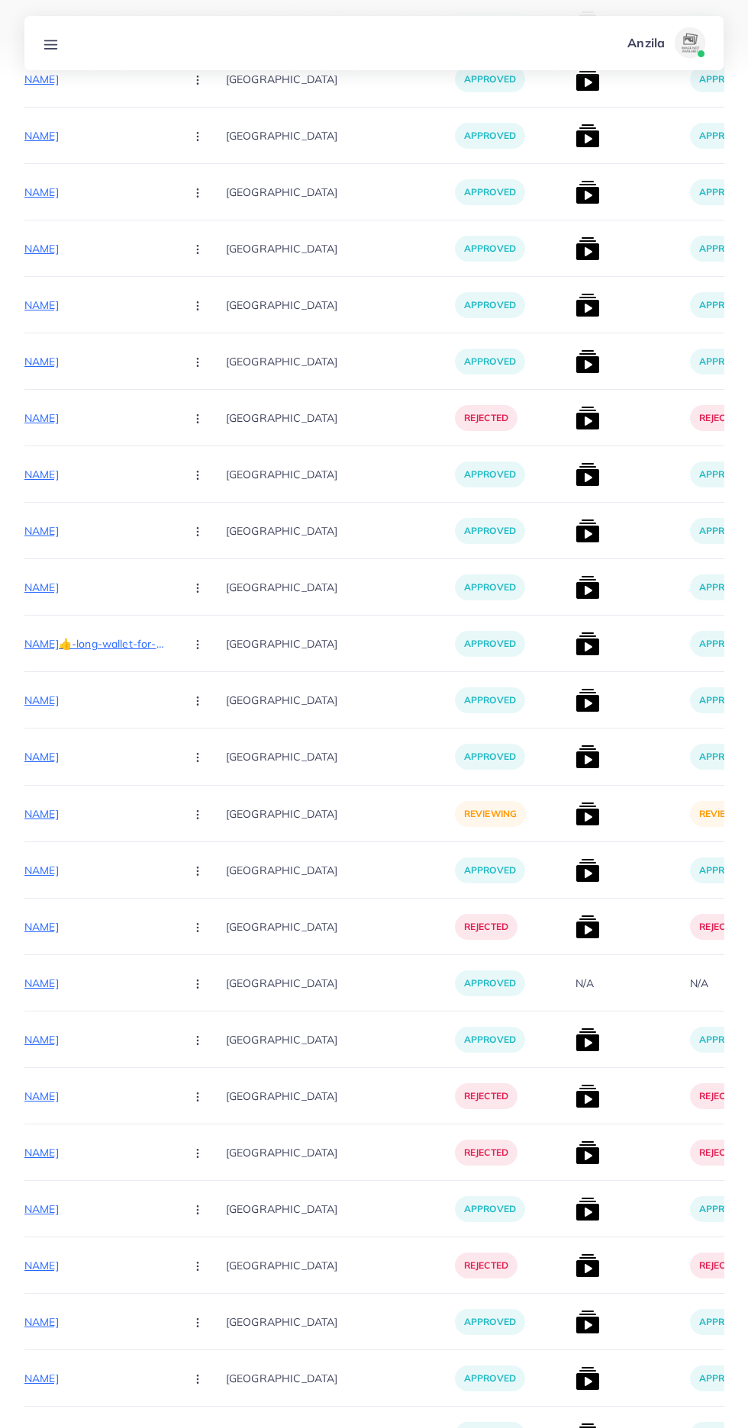
click at [82, 813] on p "[URL][DOMAIN_NAME]" at bounding box center [58, 814] width 229 height 18
click at [226, 831] on p "[GEOGRAPHIC_DATA]" at bounding box center [340, 814] width 229 height 34
click at [179, 829] on button "button" at bounding box center [198, 814] width 53 height 34
click at [205, 895] on span "Reject" at bounding box center [223, 894] width 37 height 15
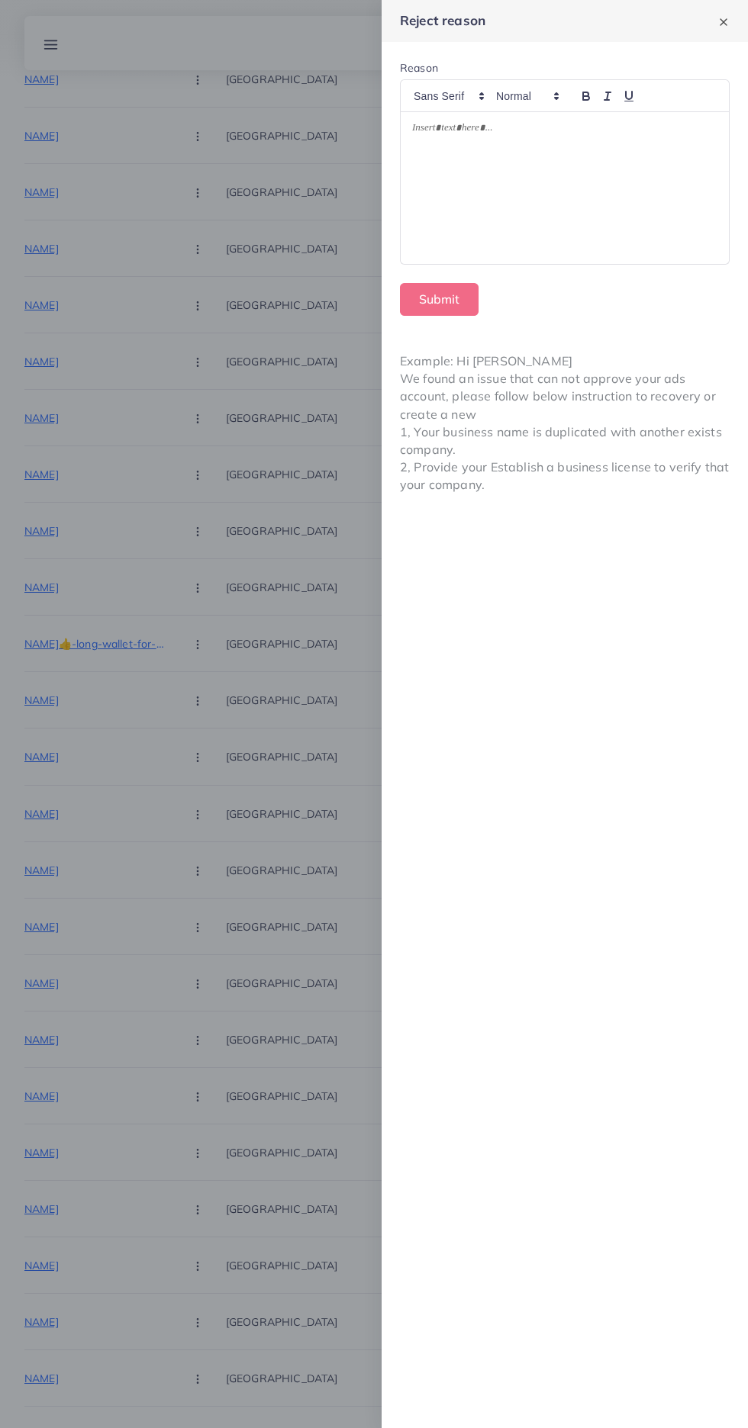
click at [650, 240] on div at bounding box center [565, 188] width 328 height 152
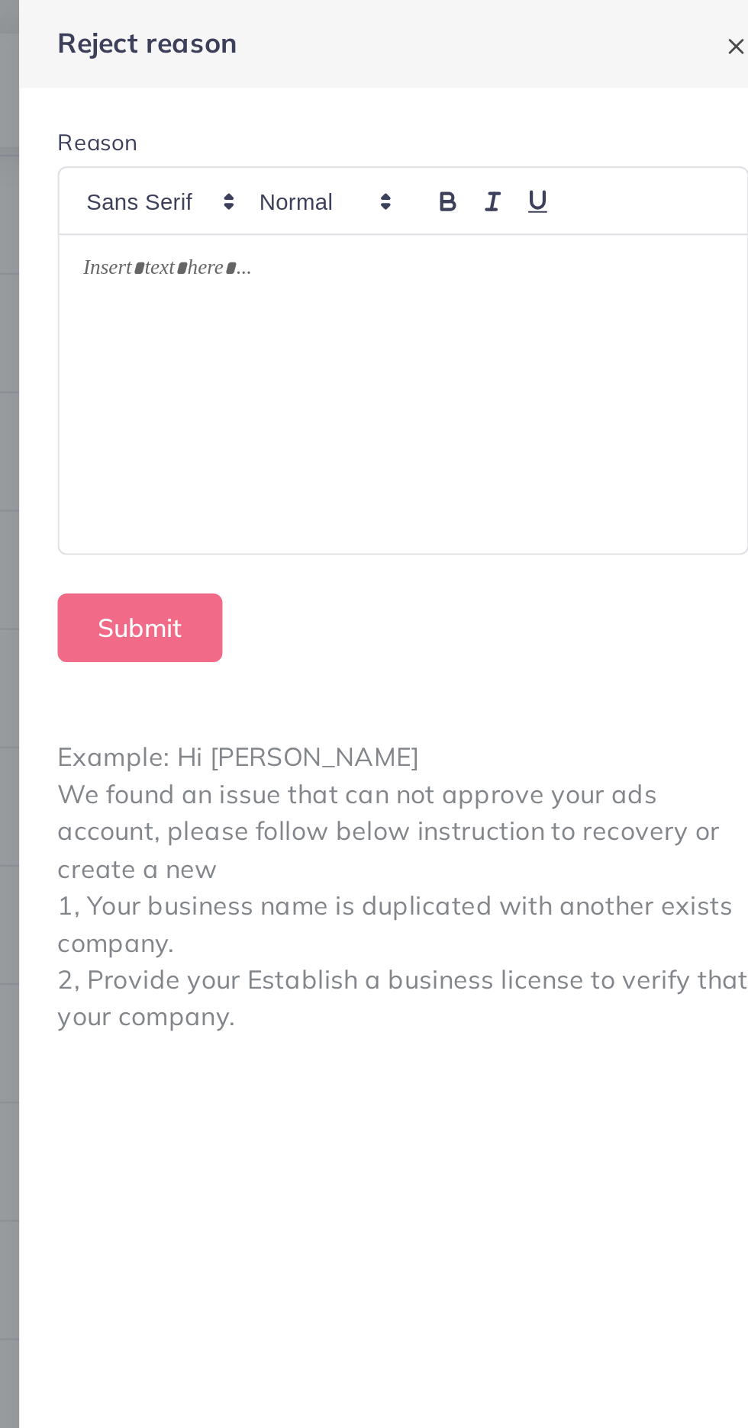
scroll to position [998, 0]
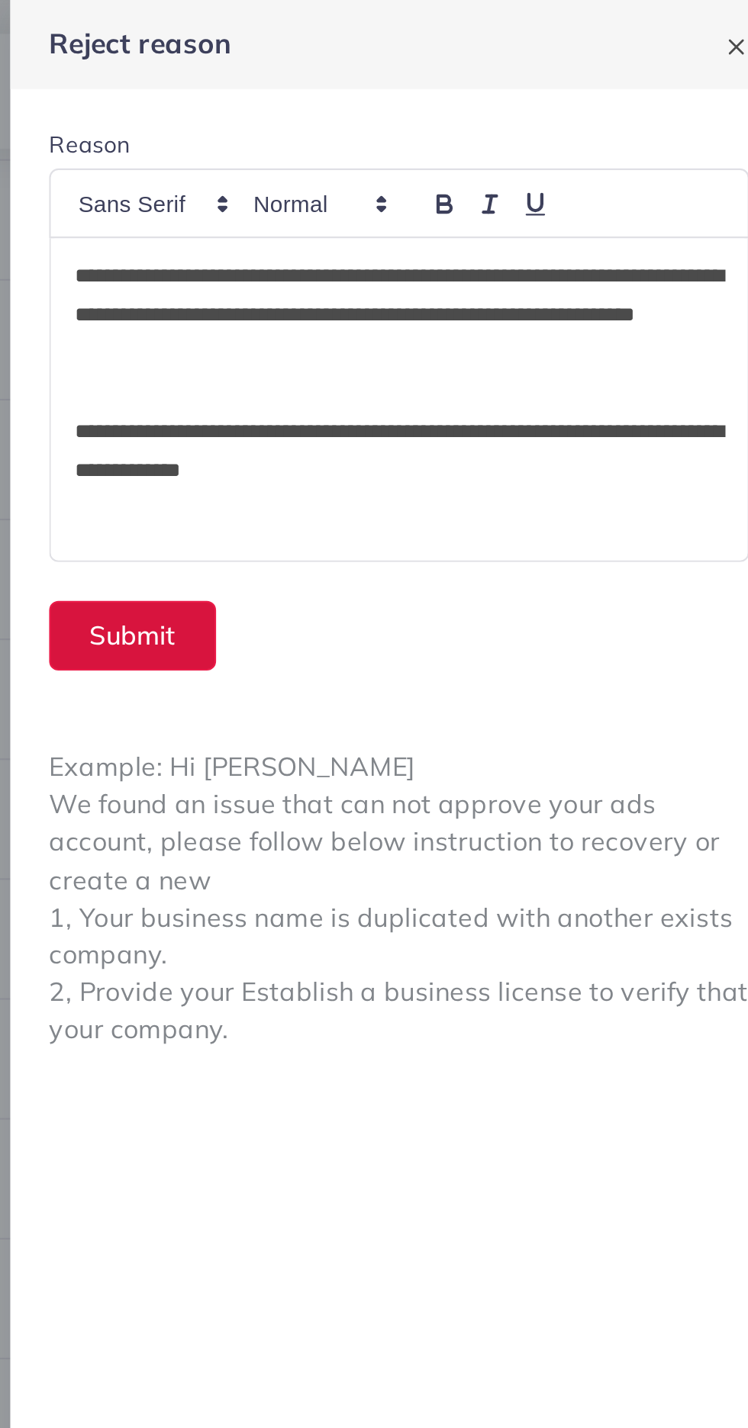
click at [435, 301] on button "Submit" at bounding box center [439, 299] width 79 height 33
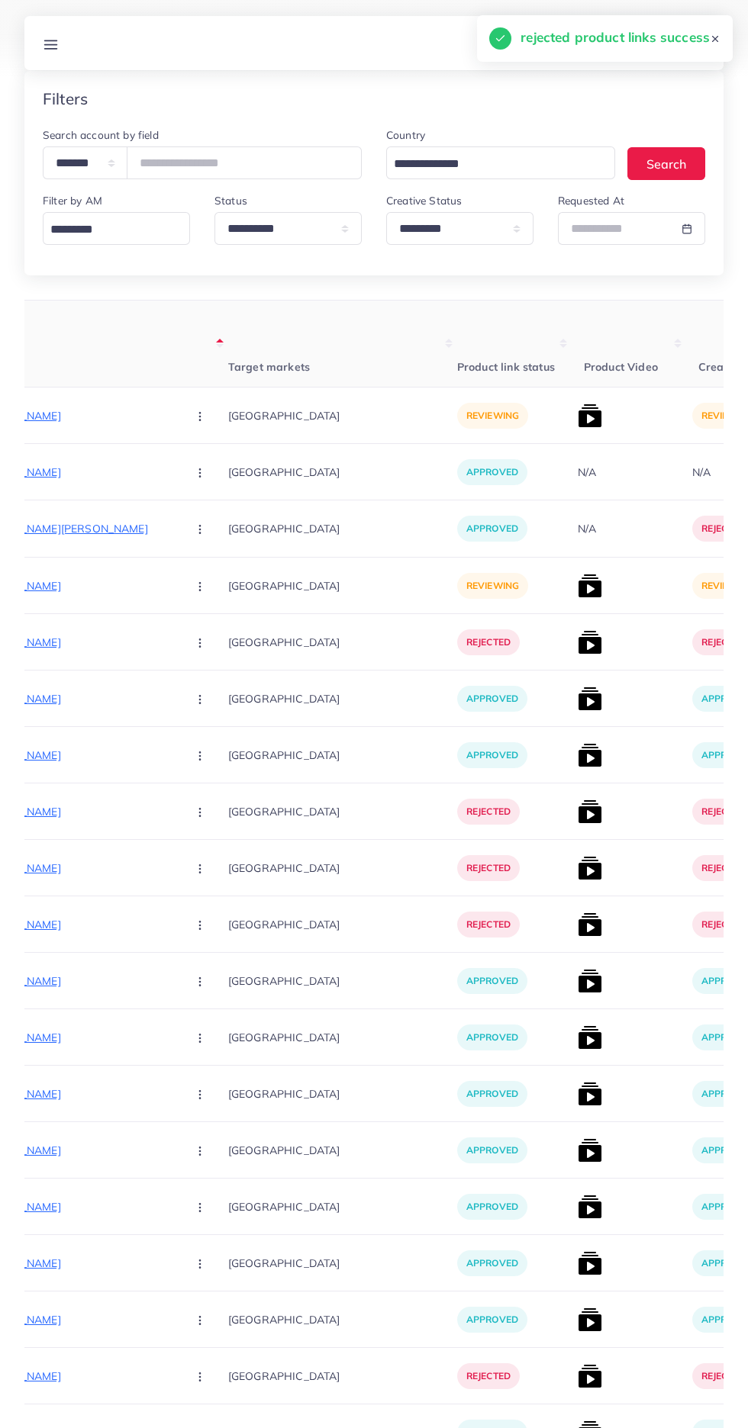
scroll to position [0, 0]
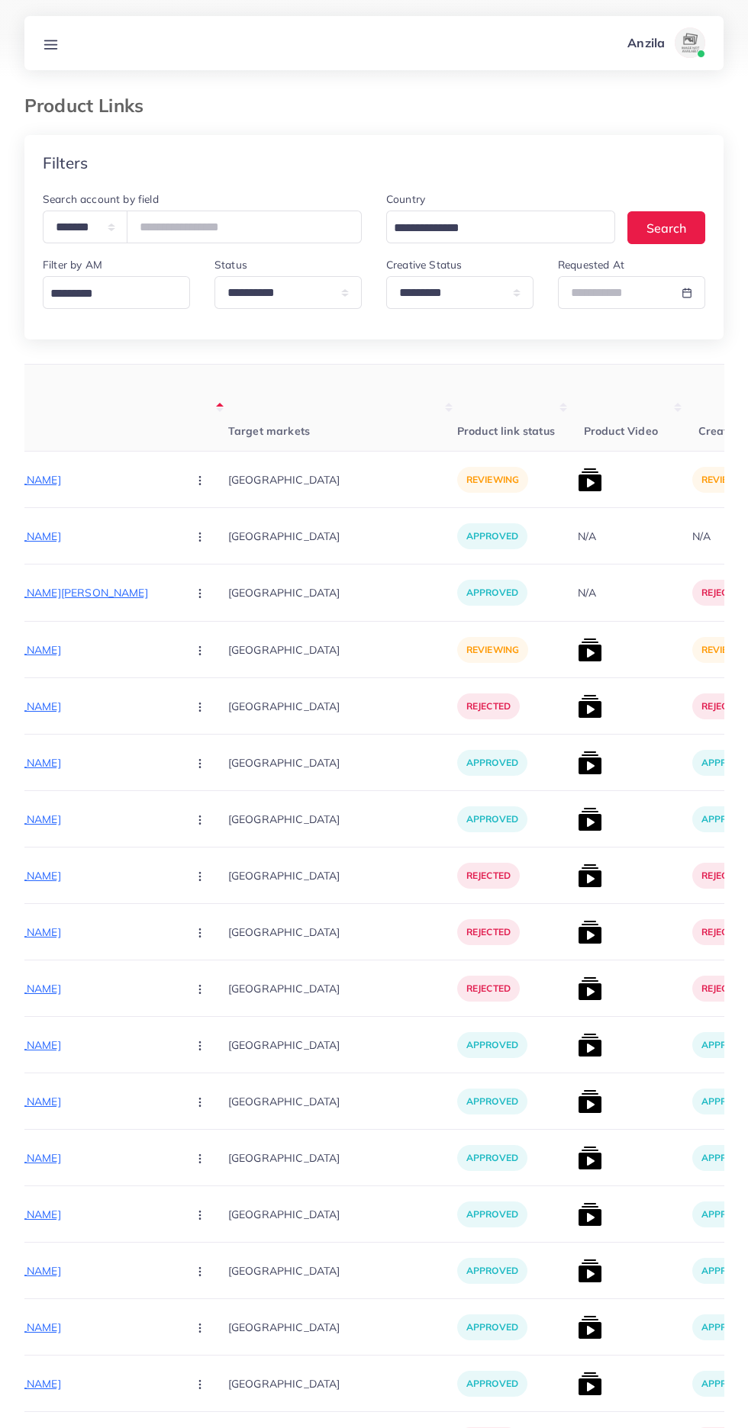
click at [67, 651] on p "[URL][DOMAIN_NAME]" at bounding box center [60, 650] width 229 height 18
click at [159, 633] on div "[URL][DOMAIN_NAME]" at bounding box center [93, 624] width 130 height 25
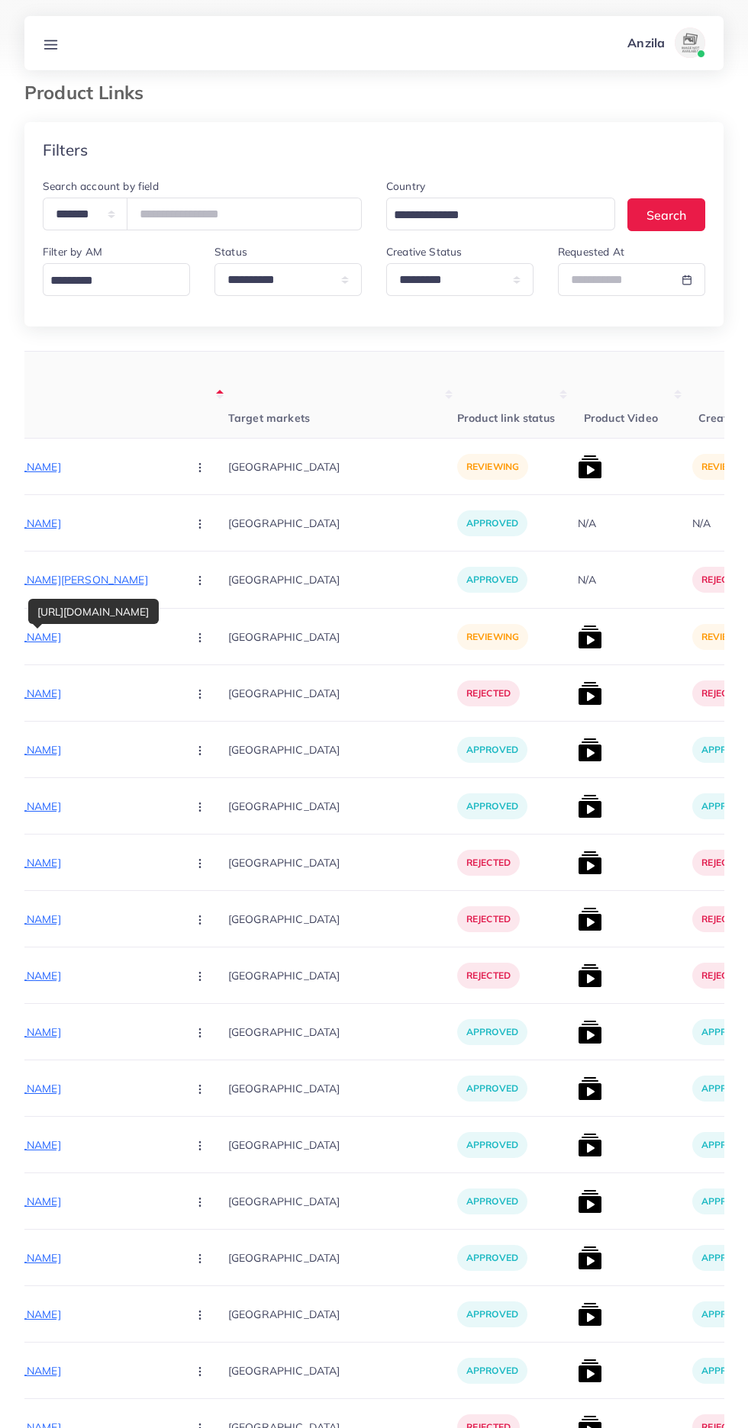
scroll to position [24, 0]
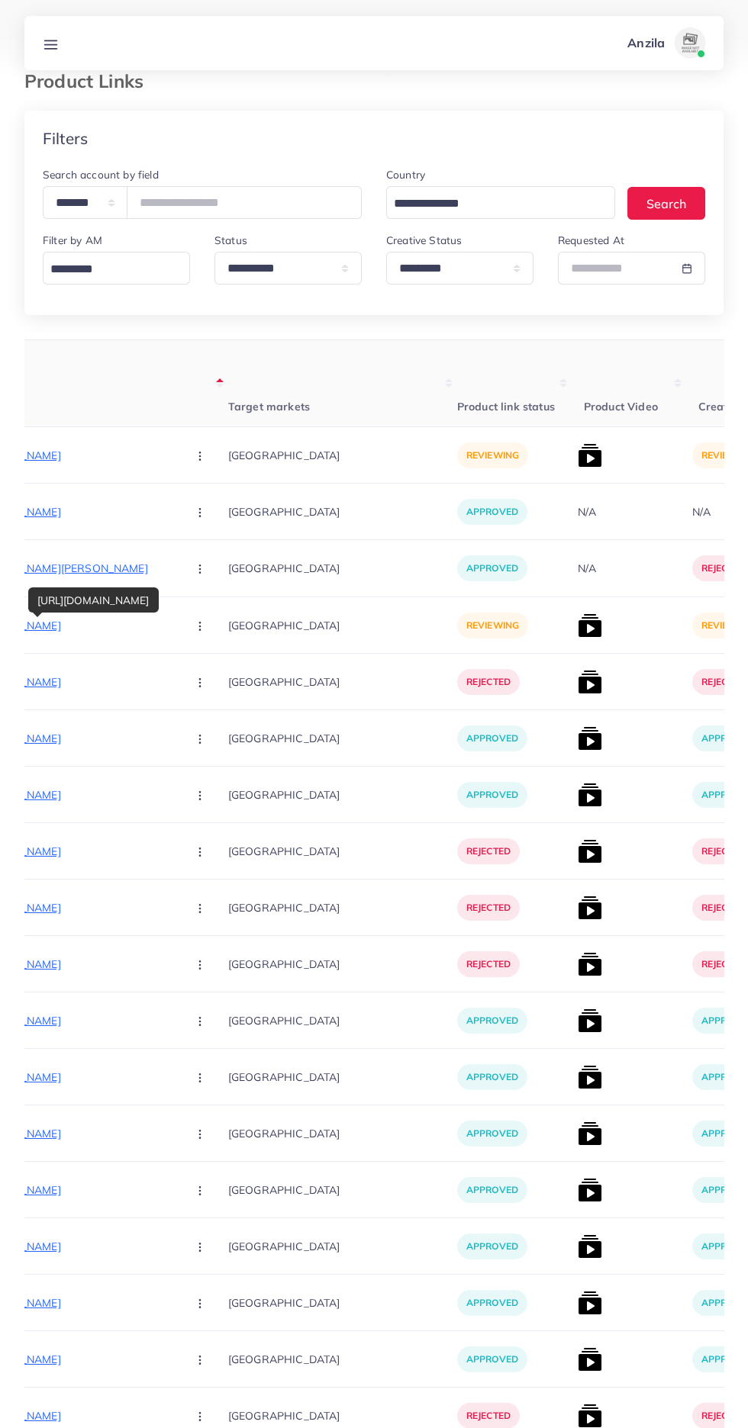
click at [578, 617] on img at bounding box center [590, 625] width 24 height 24
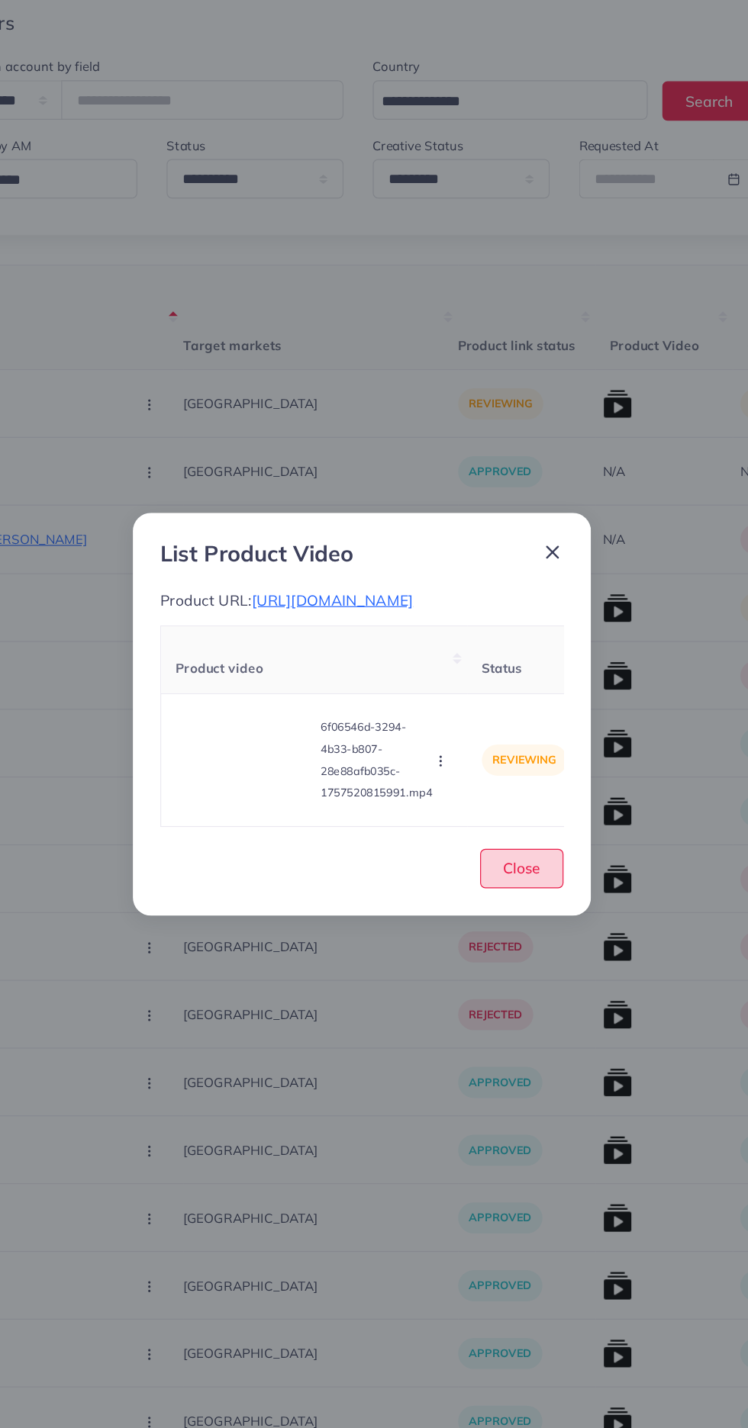
click at [513, 850] on span "Close" at bounding box center [509, 842] width 31 height 15
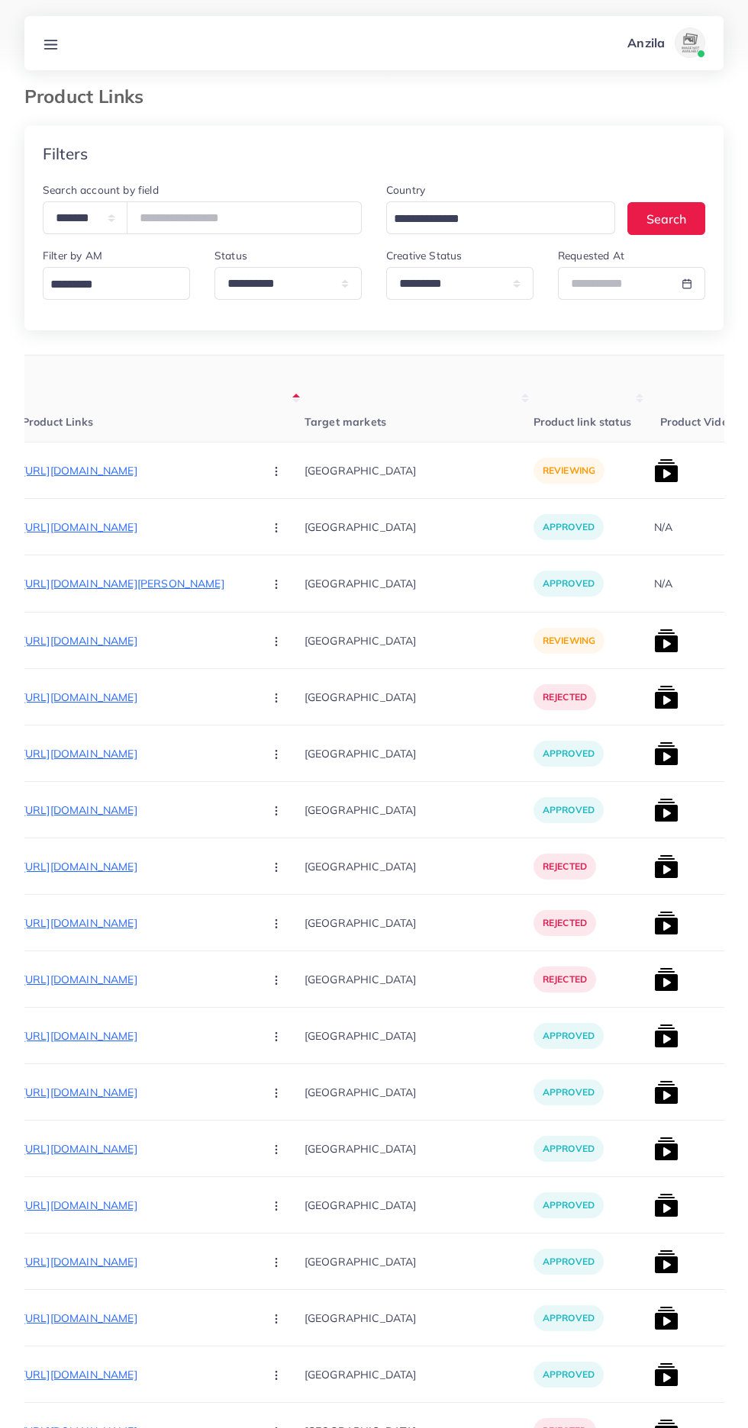
scroll to position [8, 0]
click at [275, 642] on circle "button" at bounding box center [275, 642] width 1 height 1
click at [252, 726] on link "Reject" at bounding box center [312, 722] width 121 height 34
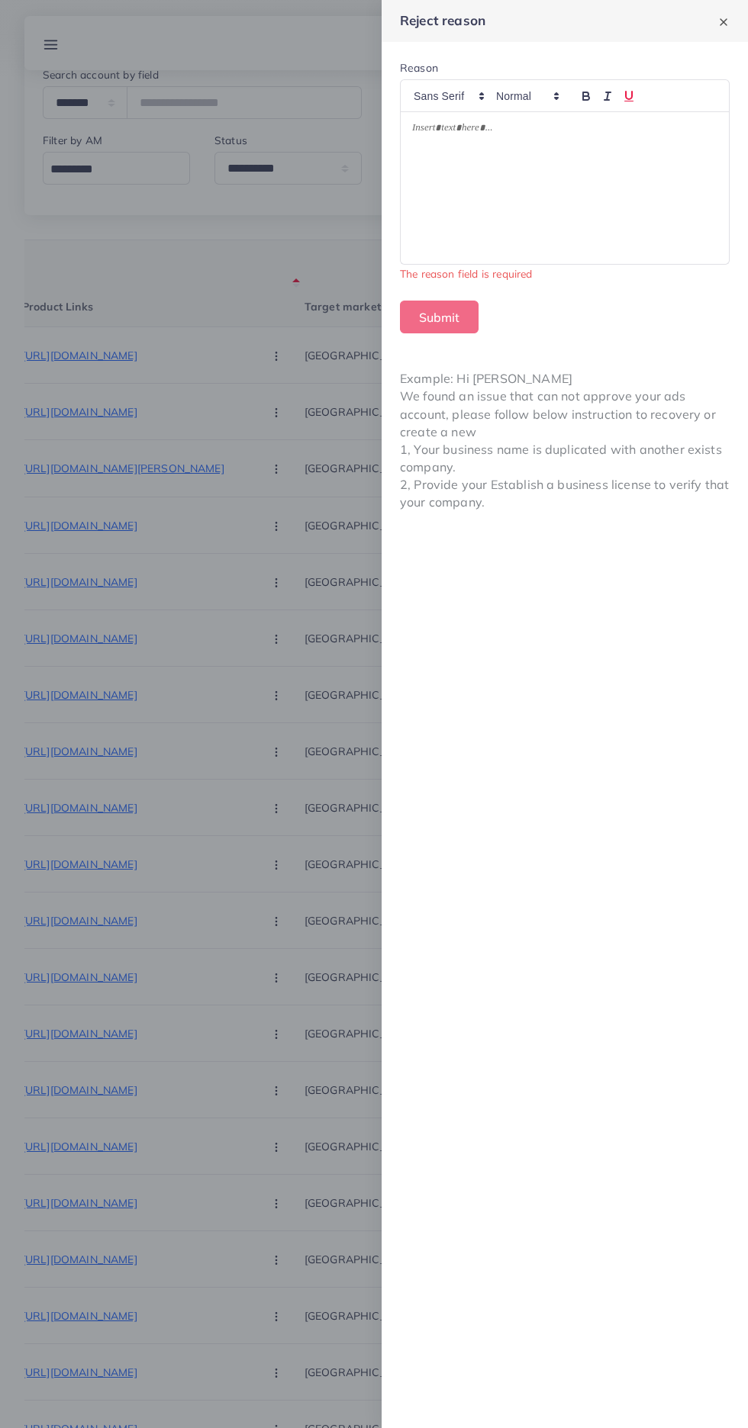
click at [629, 95] on icon "button" at bounding box center [629, 96] width 14 height 14
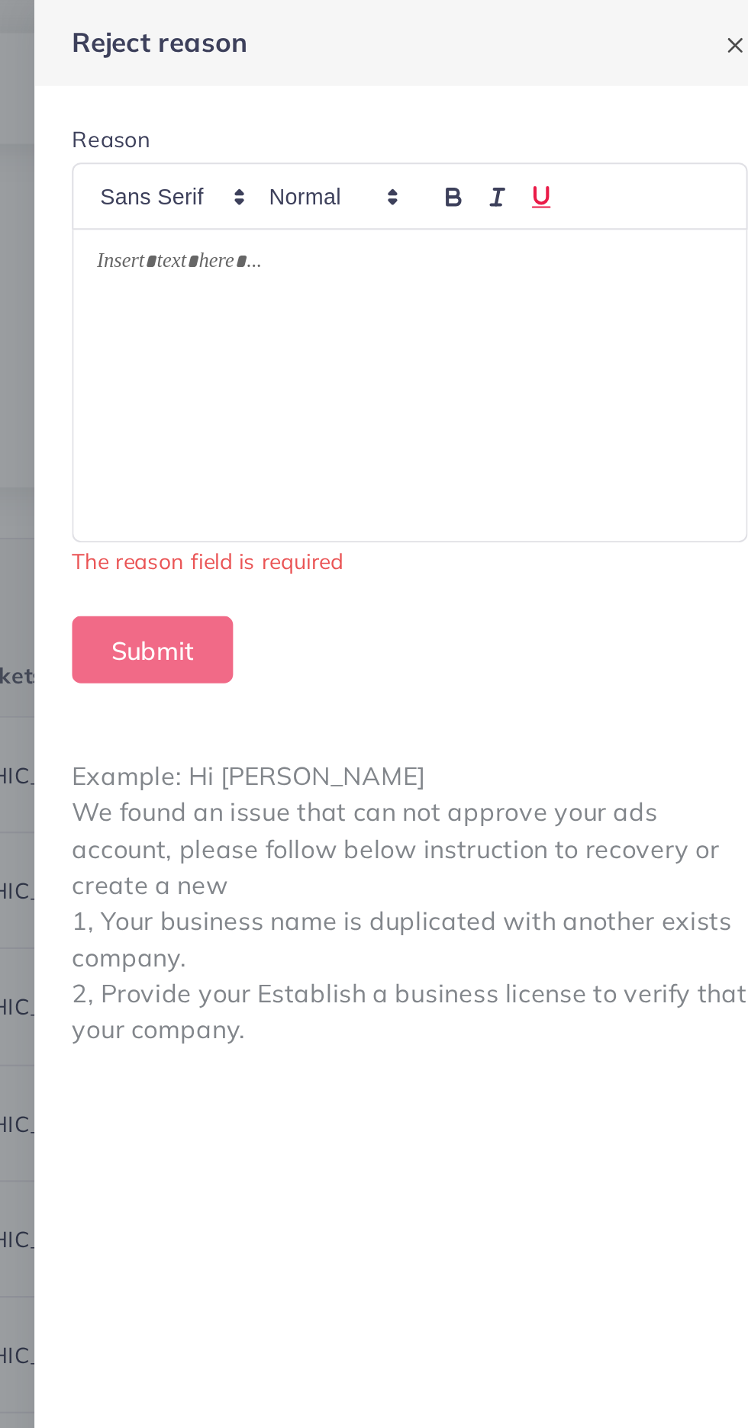
scroll to position [101, 0]
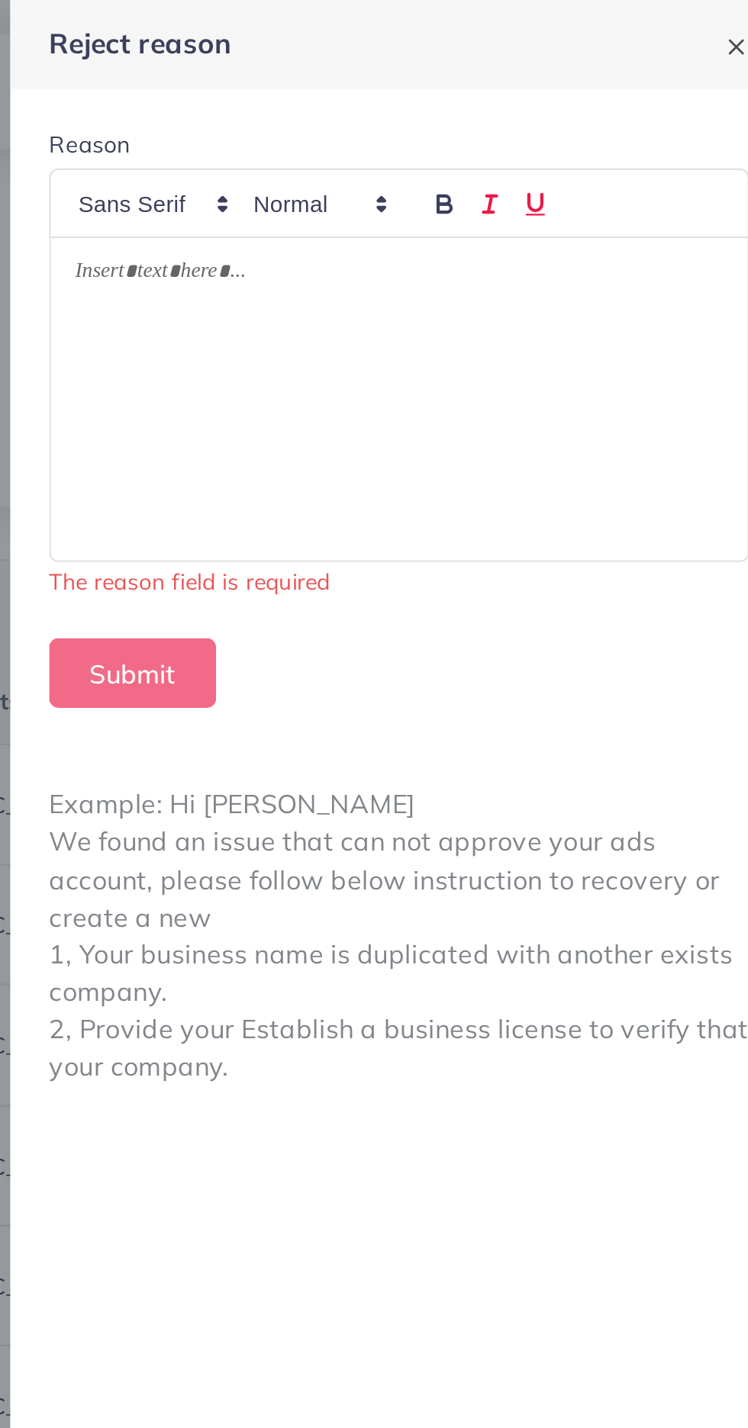
click at [617, 94] on button "button" at bounding box center [607, 96] width 21 height 18
click at [634, 94] on icon "button" at bounding box center [629, 96] width 14 height 14
click at [629, 99] on icon "button" at bounding box center [629, 96] width 6 height 8
click at [606, 100] on line "button" at bounding box center [606, 100] width 5 height 0
click at [585, 174] on div "﻿" at bounding box center [565, 188] width 328 height 152
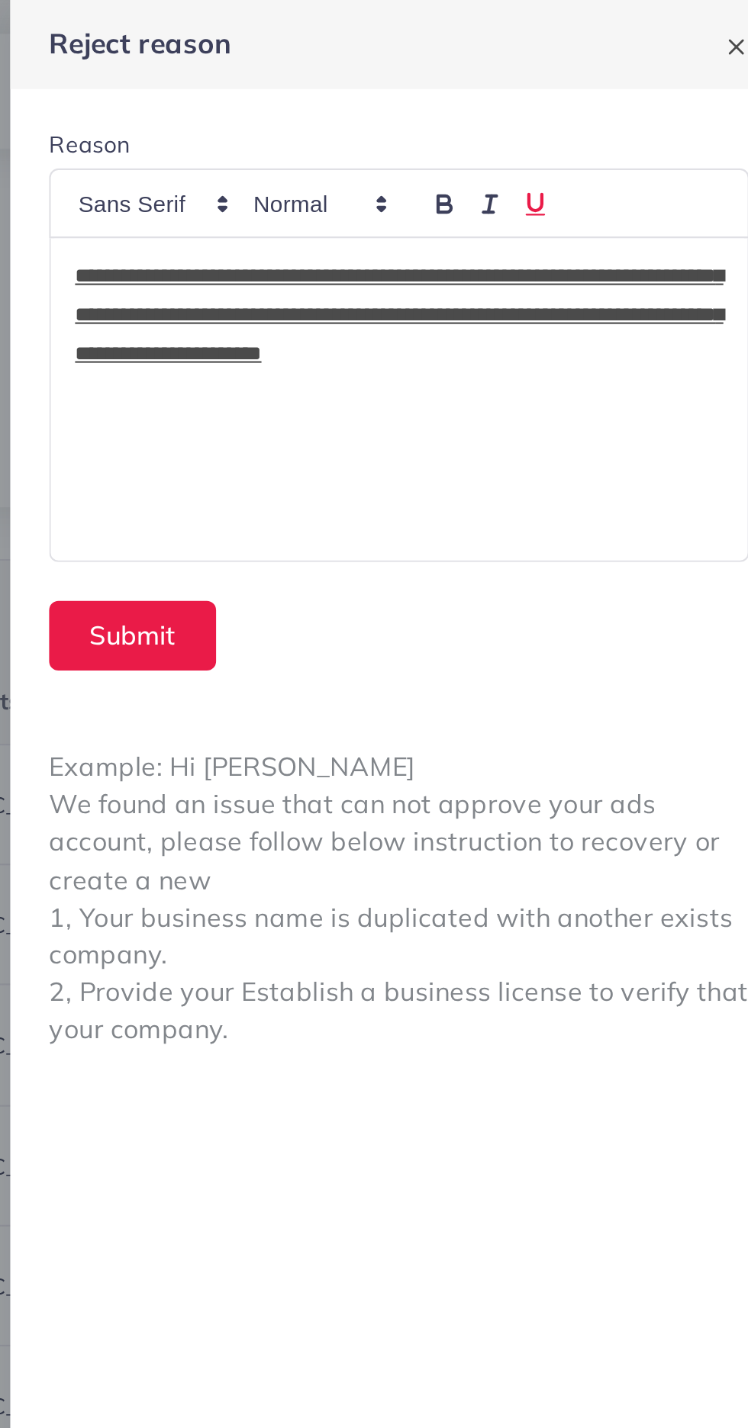
click at [632, 95] on icon "button" at bounding box center [629, 96] width 6 height 8
click at [629, 95] on icon "button" at bounding box center [629, 96] width 14 height 14
click at [636, 94] on button "button" at bounding box center [628, 96] width 21 height 18
click at [629, 95] on icon "button" at bounding box center [629, 96] width 14 height 14
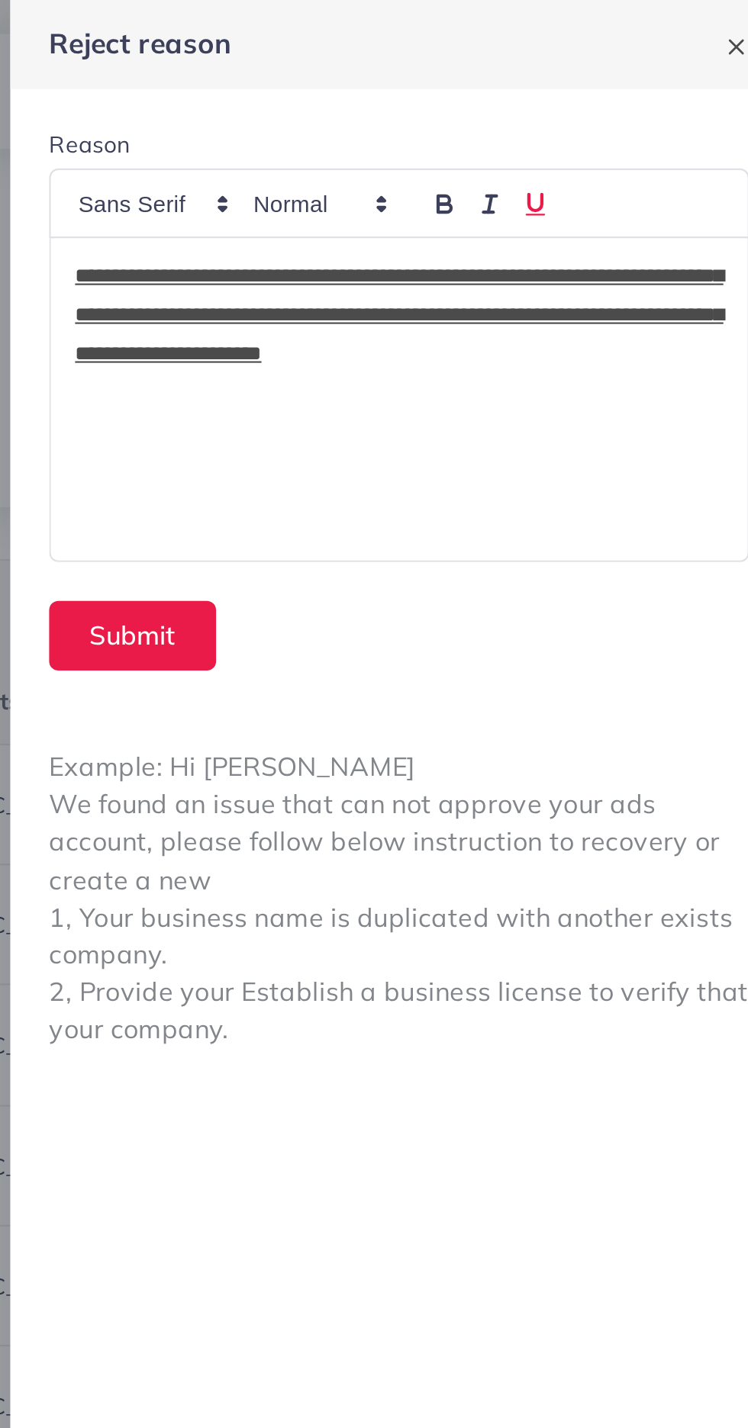
click at [629, 92] on icon "button" at bounding box center [629, 96] width 14 height 14
click at [608, 98] on icon "button" at bounding box center [607, 96] width 14 height 14
click at [629, 94] on icon "button" at bounding box center [629, 96] width 14 height 14
click at [639, 96] on button "button" at bounding box center [628, 96] width 21 height 18
click at [432, 294] on button "Submit" at bounding box center [439, 299] width 79 height 33
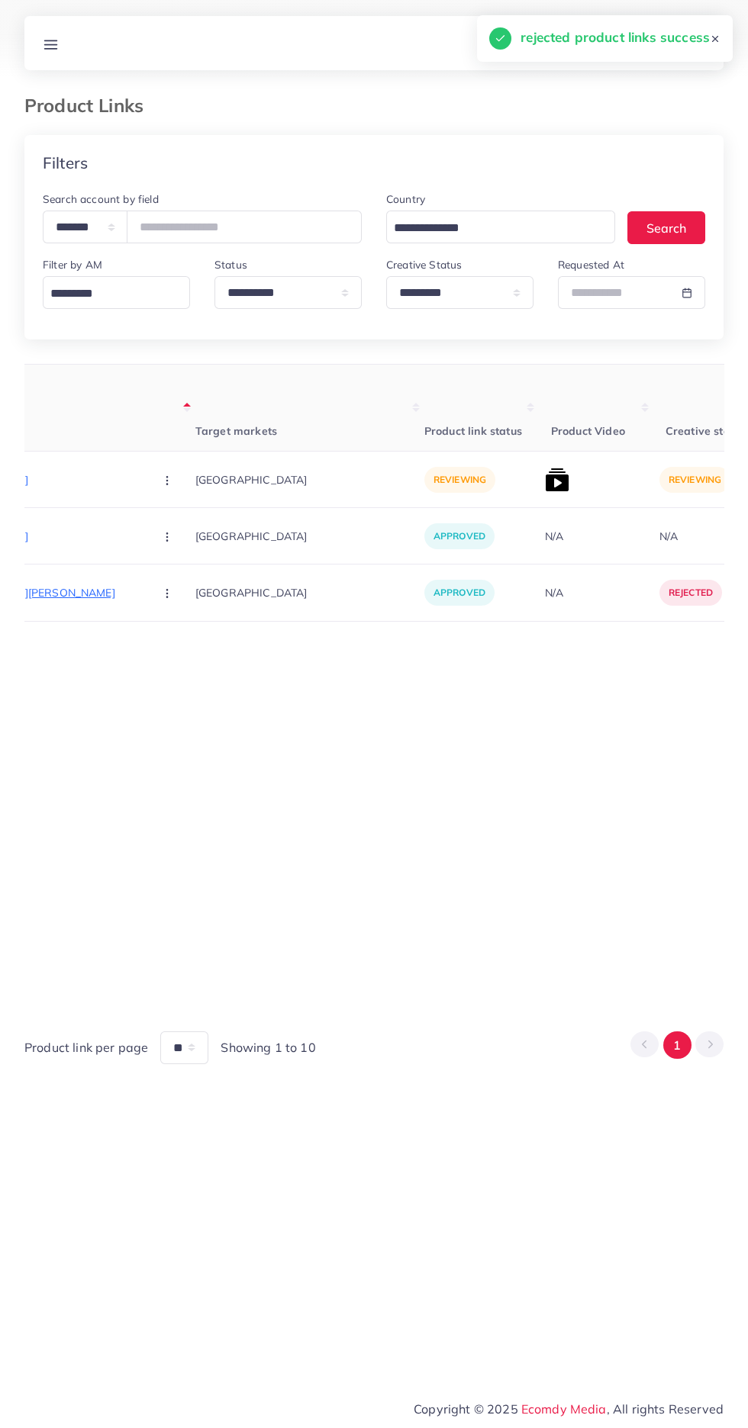
scroll to position [0, 318]
click at [53, 444] on th "Product Links" at bounding box center [52, 408] width 282 height 87
click at [44, 475] on p "[URL][DOMAIN_NAME]" at bounding box center [25, 480] width 229 height 18
click at [121, 454] on div "[URL][DOMAIN_NAME]" at bounding box center [93, 454] width 130 height 25
click at [140, 476] on button "button" at bounding box center [166, 479] width 53 height 34
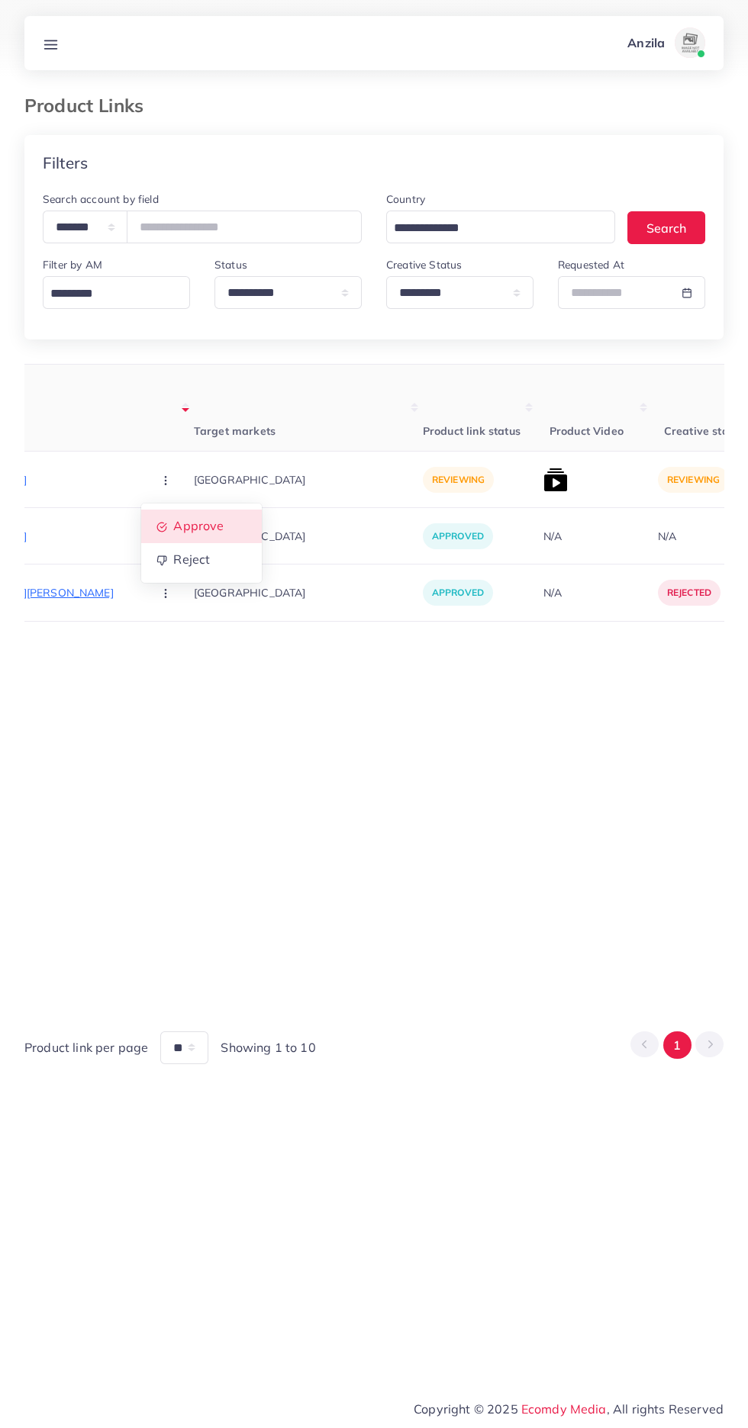
click at [173, 520] on span "Approve" at bounding box center [198, 526] width 50 height 15
click at [543, 487] on img at bounding box center [555, 480] width 24 height 24
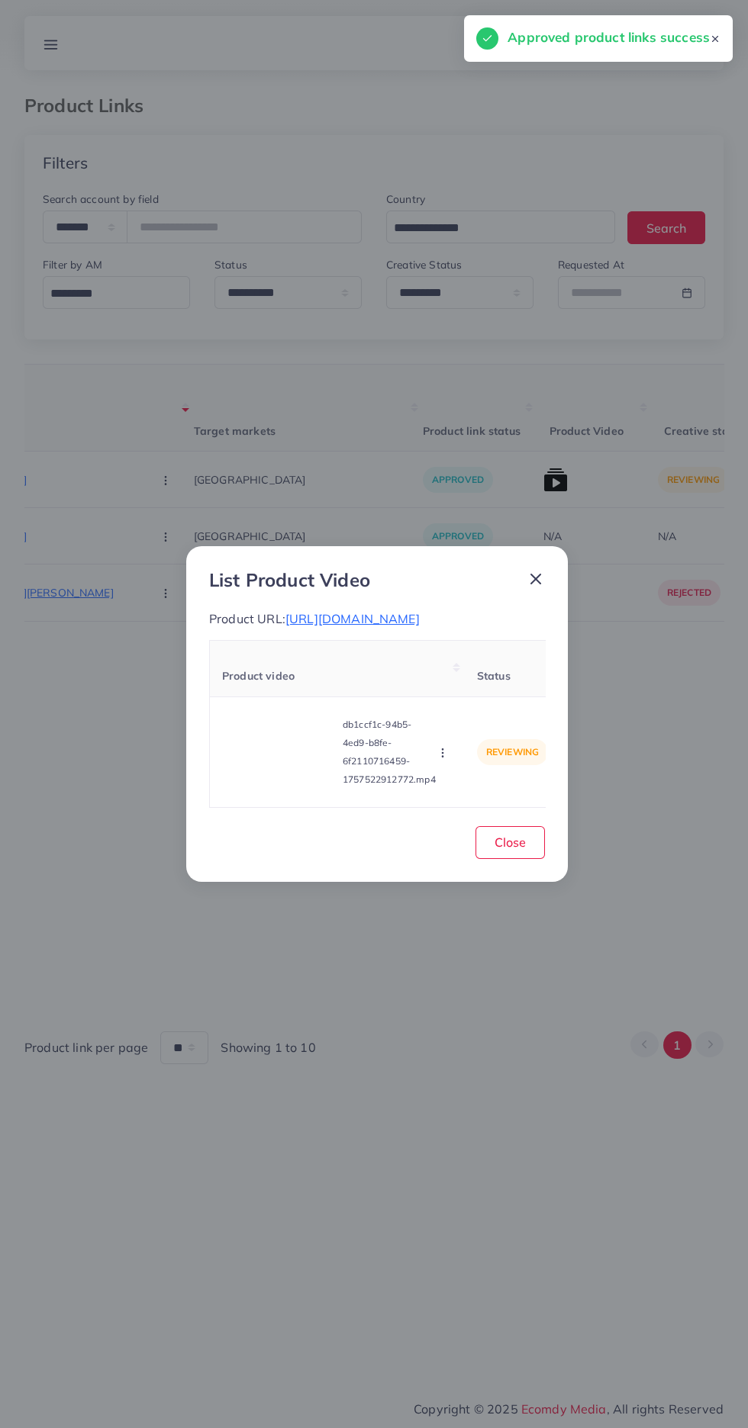
click at [282, 787] on video at bounding box center [279, 752] width 114 height 69
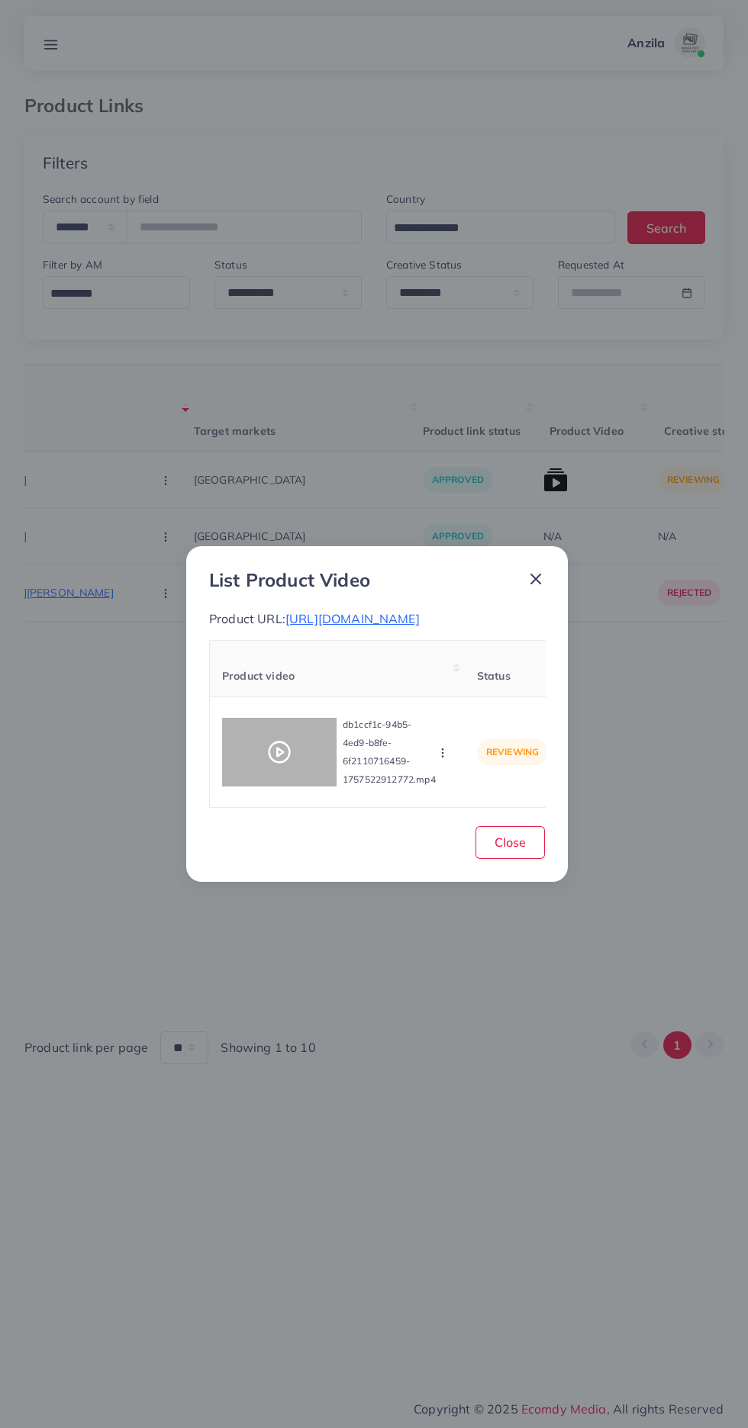
click at [282, 765] on icon at bounding box center [279, 752] width 24 height 24
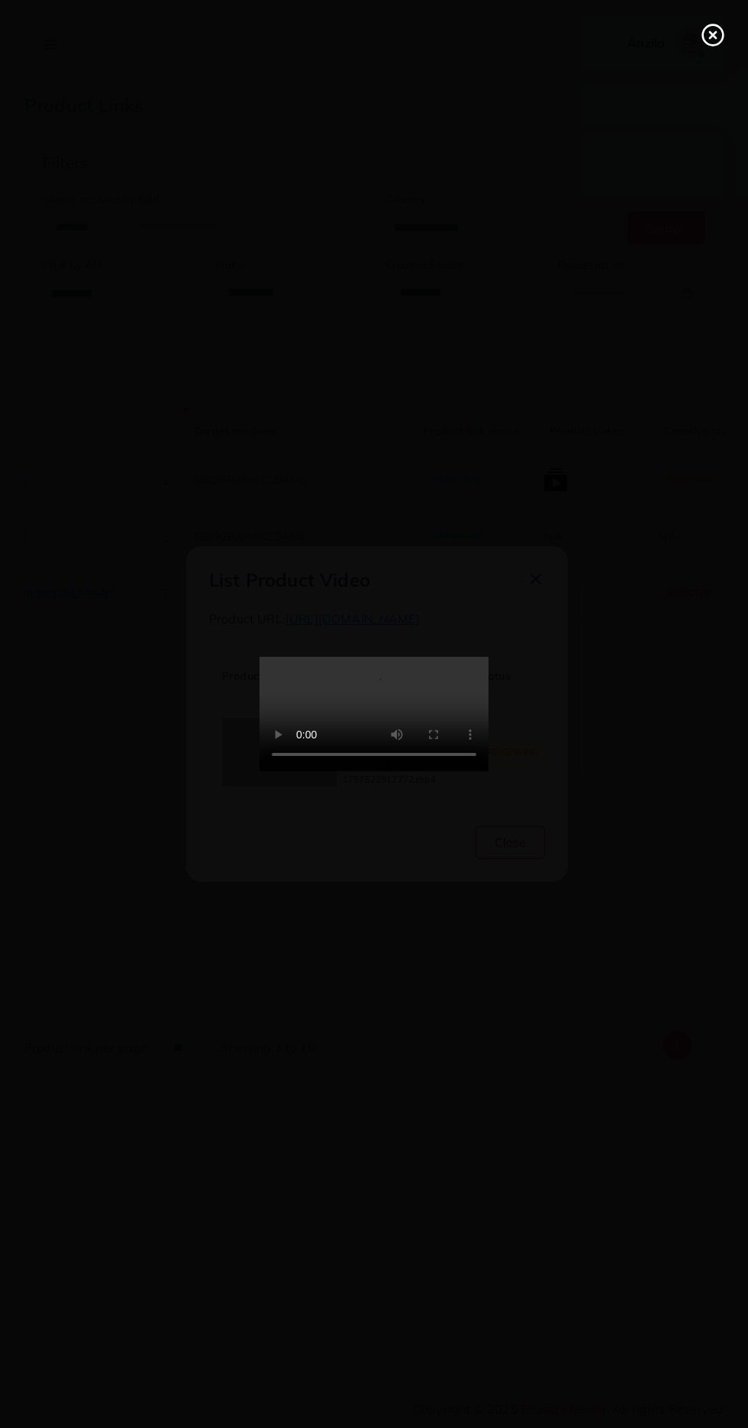
click at [703, 30] on circle at bounding box center [713, 35] width 21 height 21
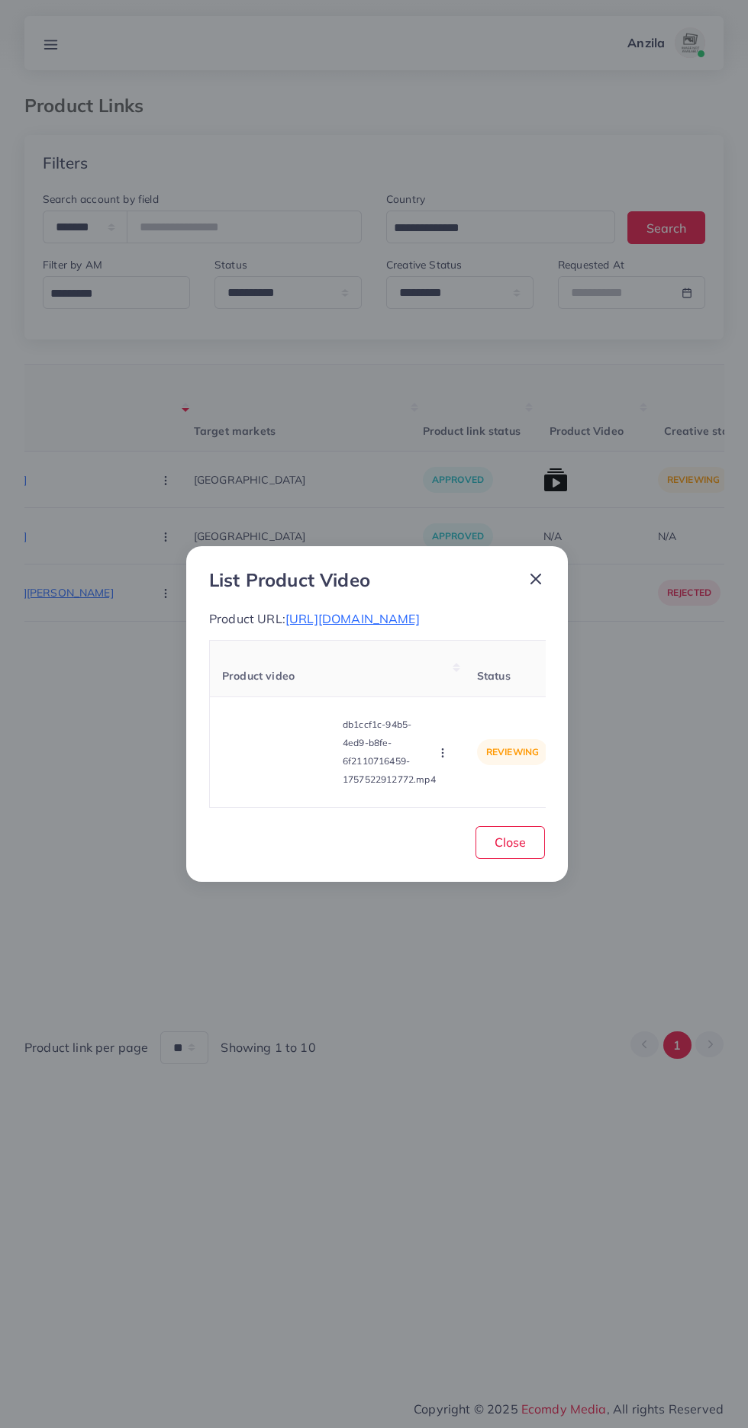
click at [442, 759] on icon "button" at bounding box center [442, 753] width 12 height 12
click at [486, 674] on link "Approve" at bounding box center [472, 682] width 121 height 34
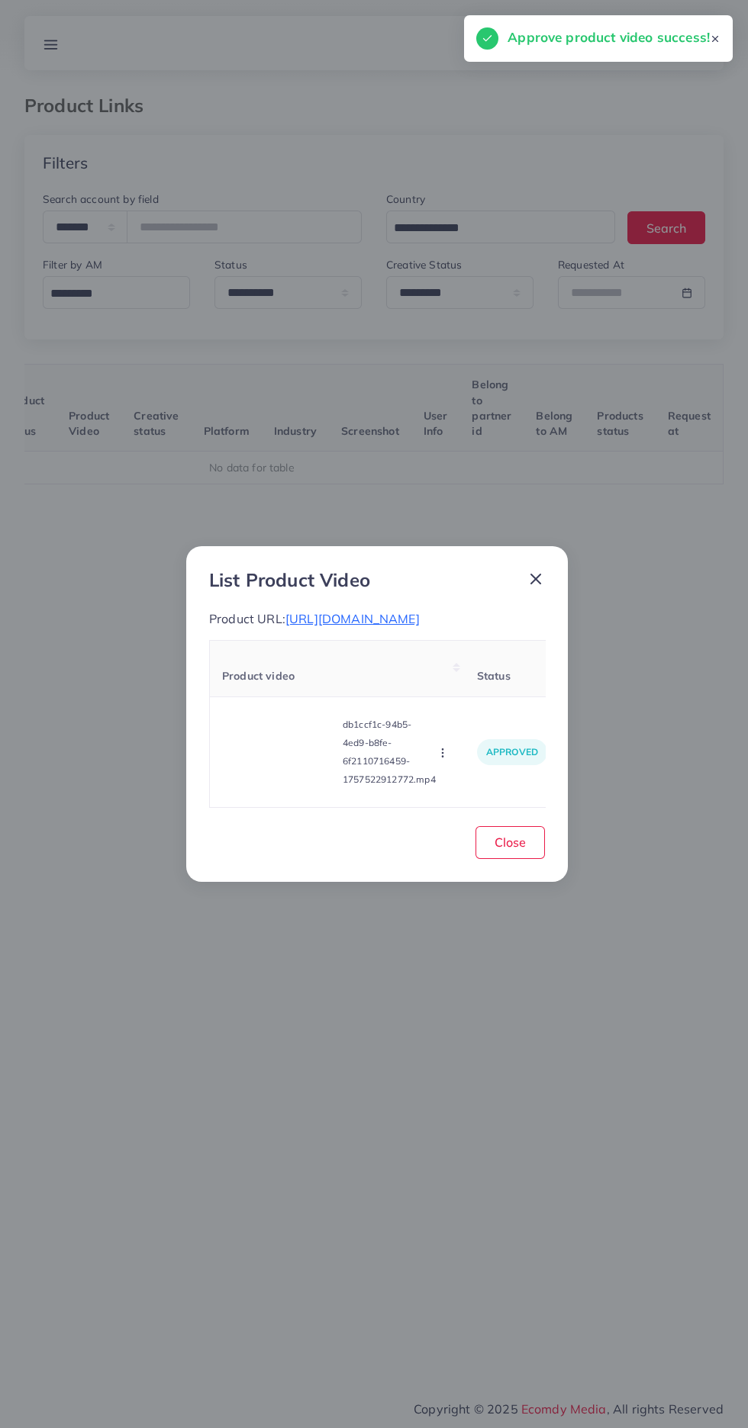
scroll to position [0, 239]
click at [516, 850] on span "Close" at bounding box center [509, 842] width 31 height 15
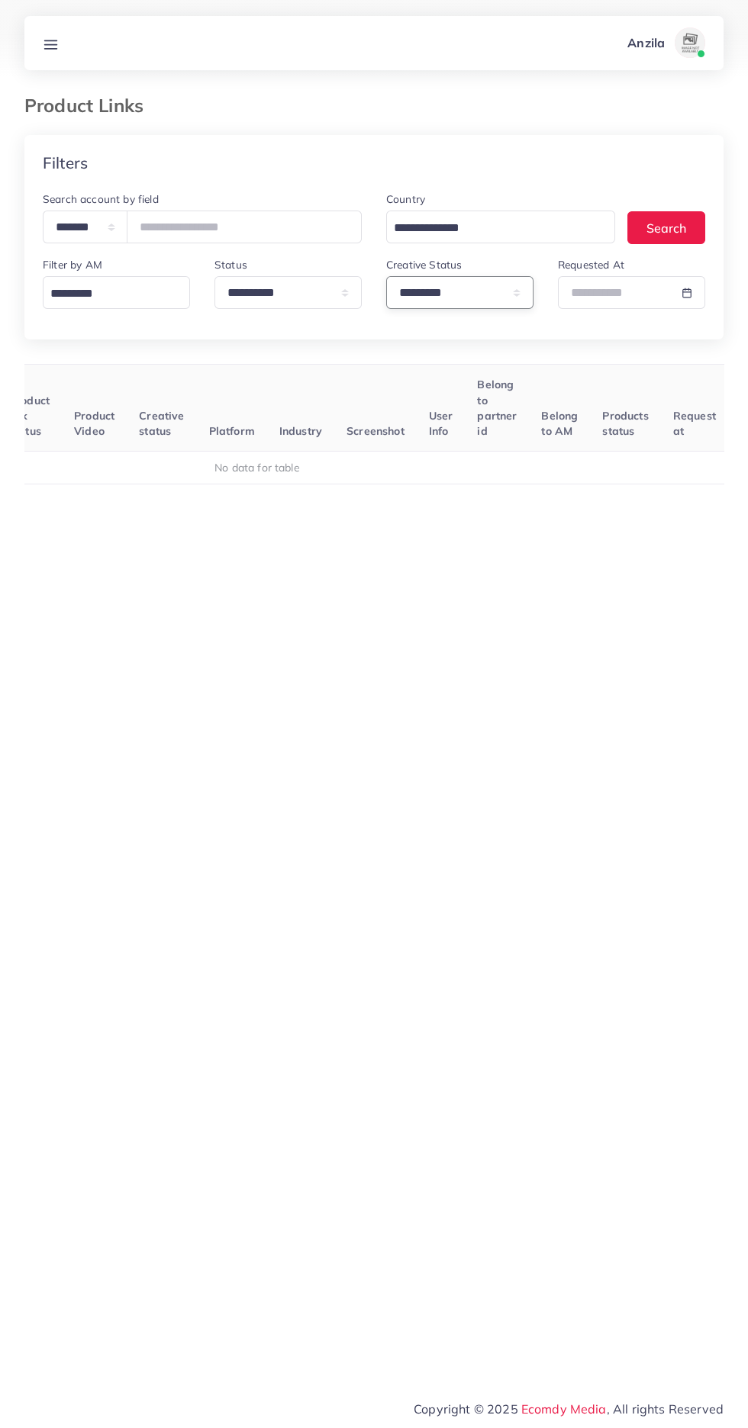
click at [446, 286] on select "**********" at bounding box center [459, 292] width 147 height 33
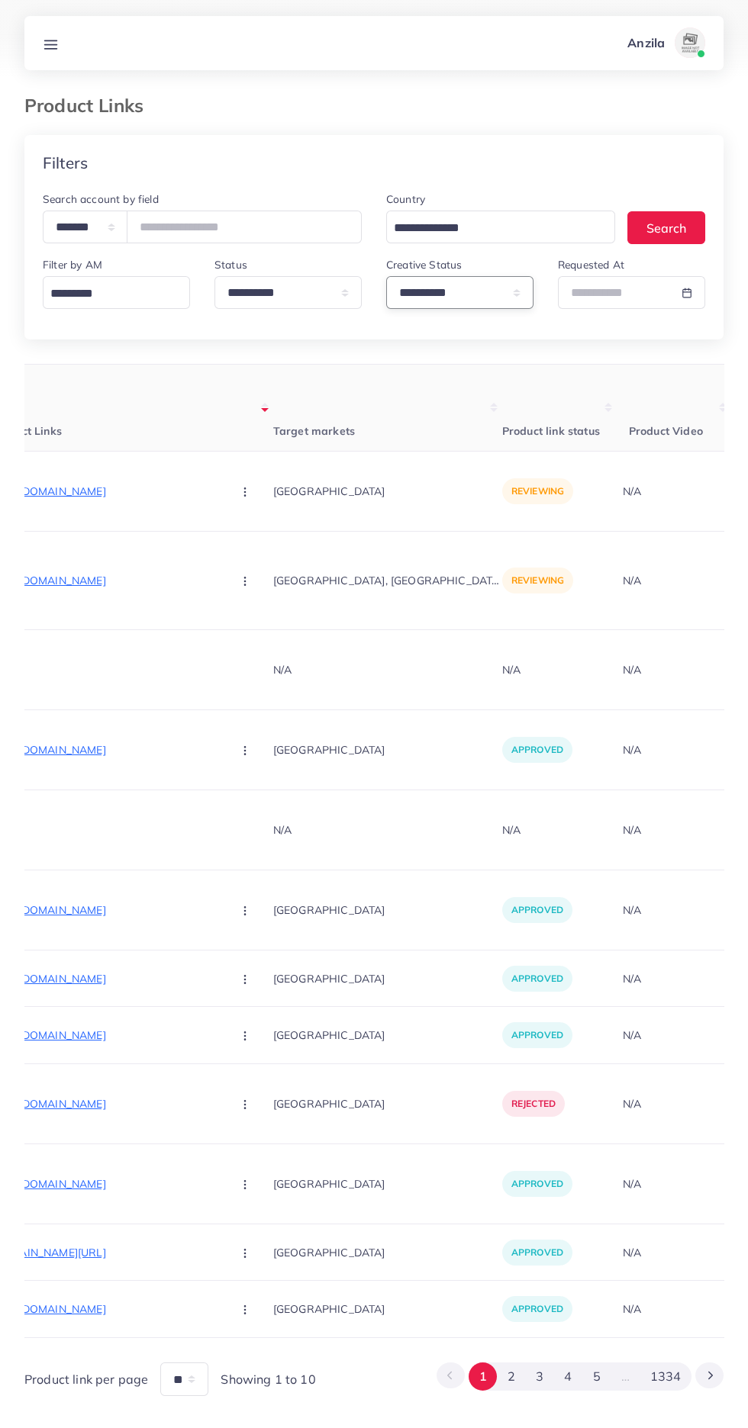
click at [437, 296] on select "**********" at bounding box center [459, 292] width 147 height 33
select select "*********"
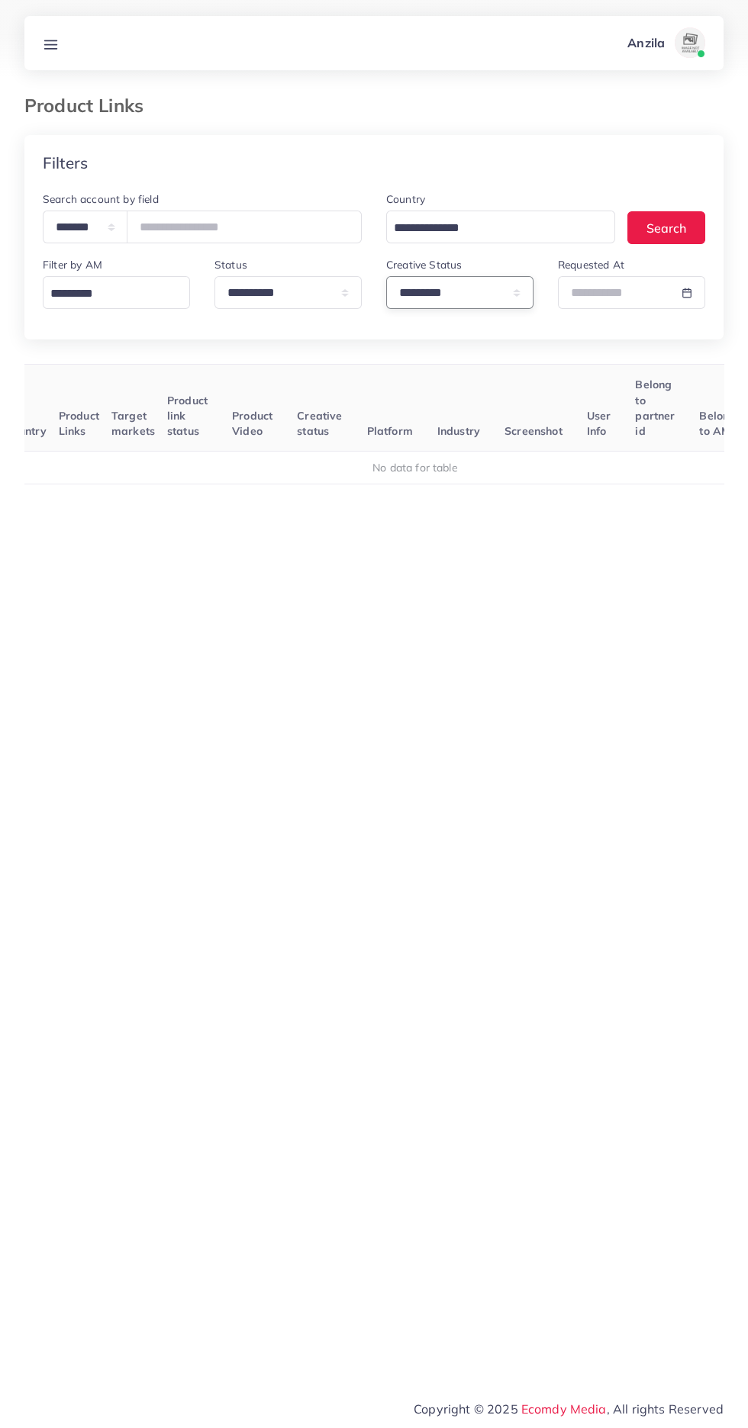
scroll to position [0, 92]
click at [50, 44] on line at bounding box center [51, 44] width 12 height 0
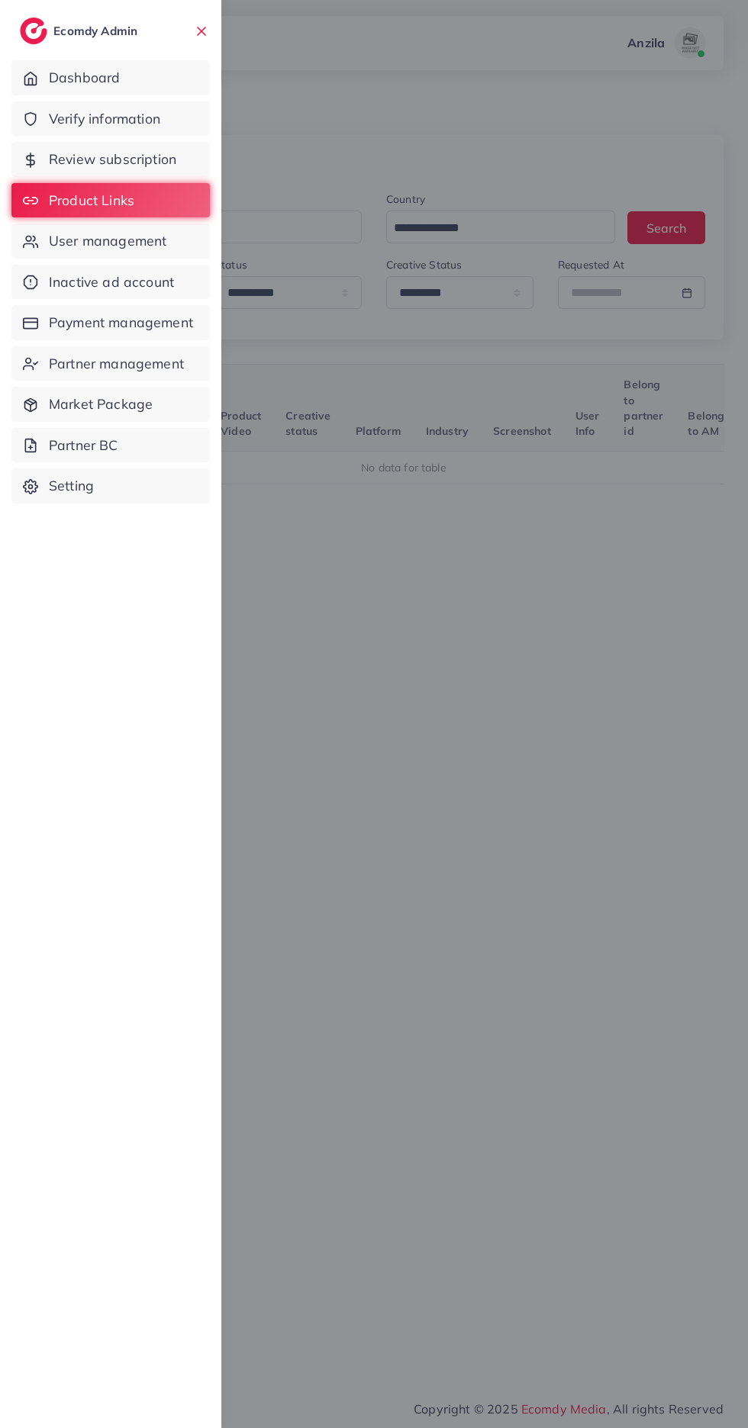
click at [63, 122] on span "Verify information" at bounding box center [104, 119] width 111 height 20
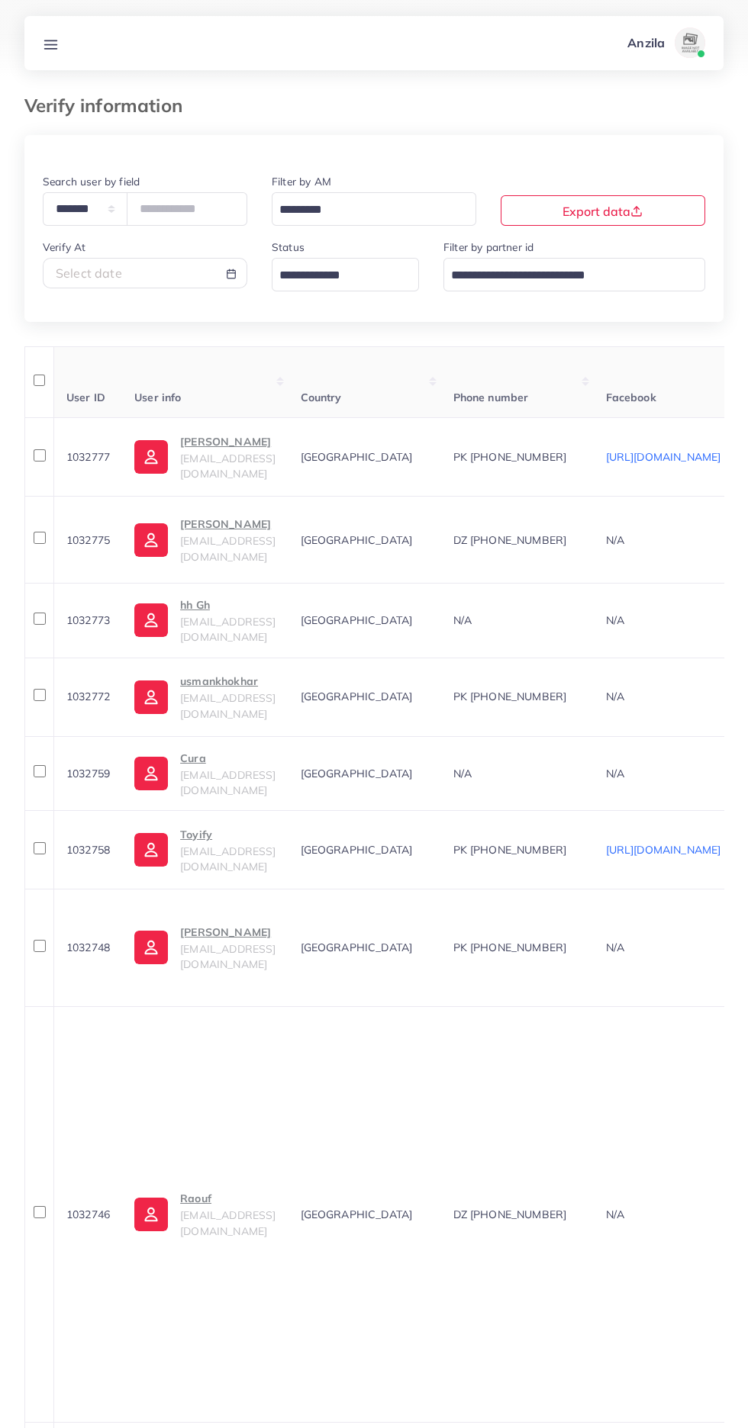
click at [309, 267] on input "Search for option" at bounding box center [336, 276] width 125 height 24
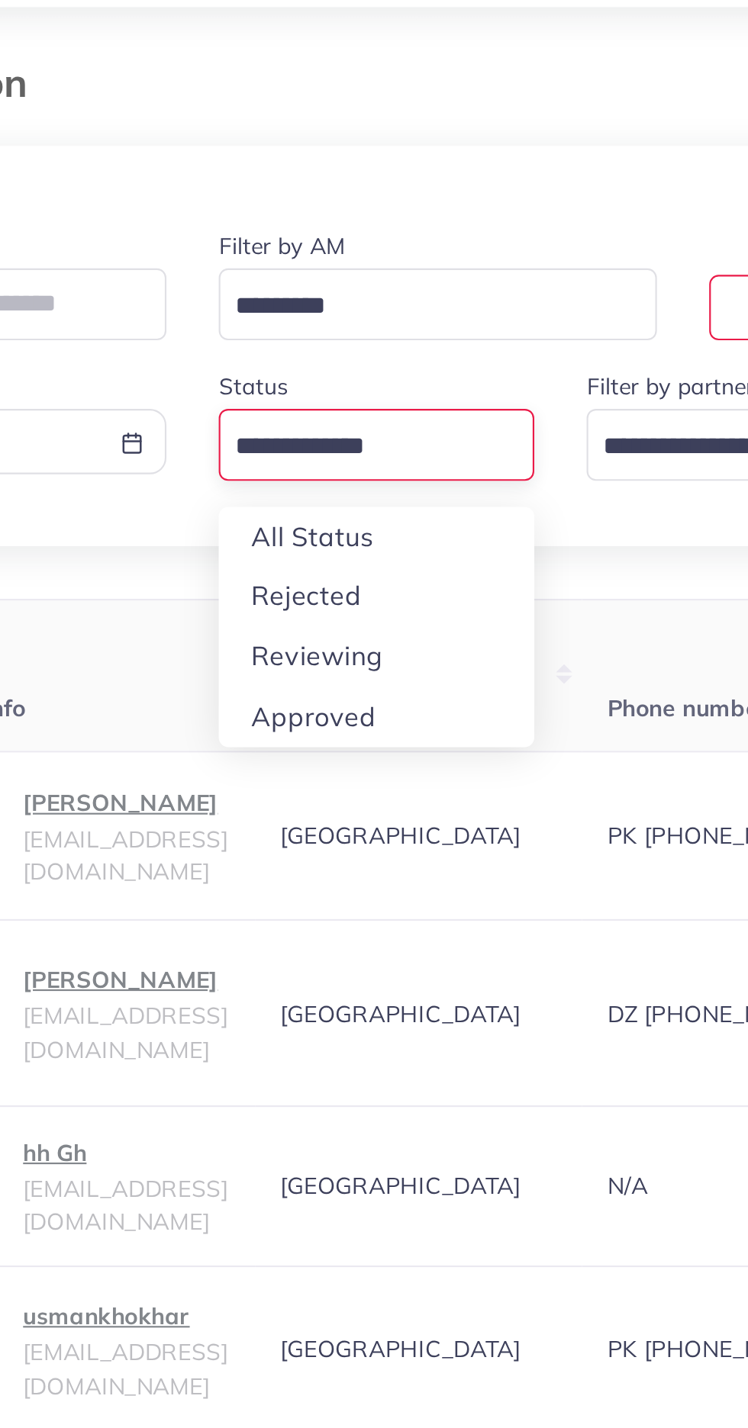
click at [320, 378] on div "**********" at bounding box center [373, 899] width 699 height 1528
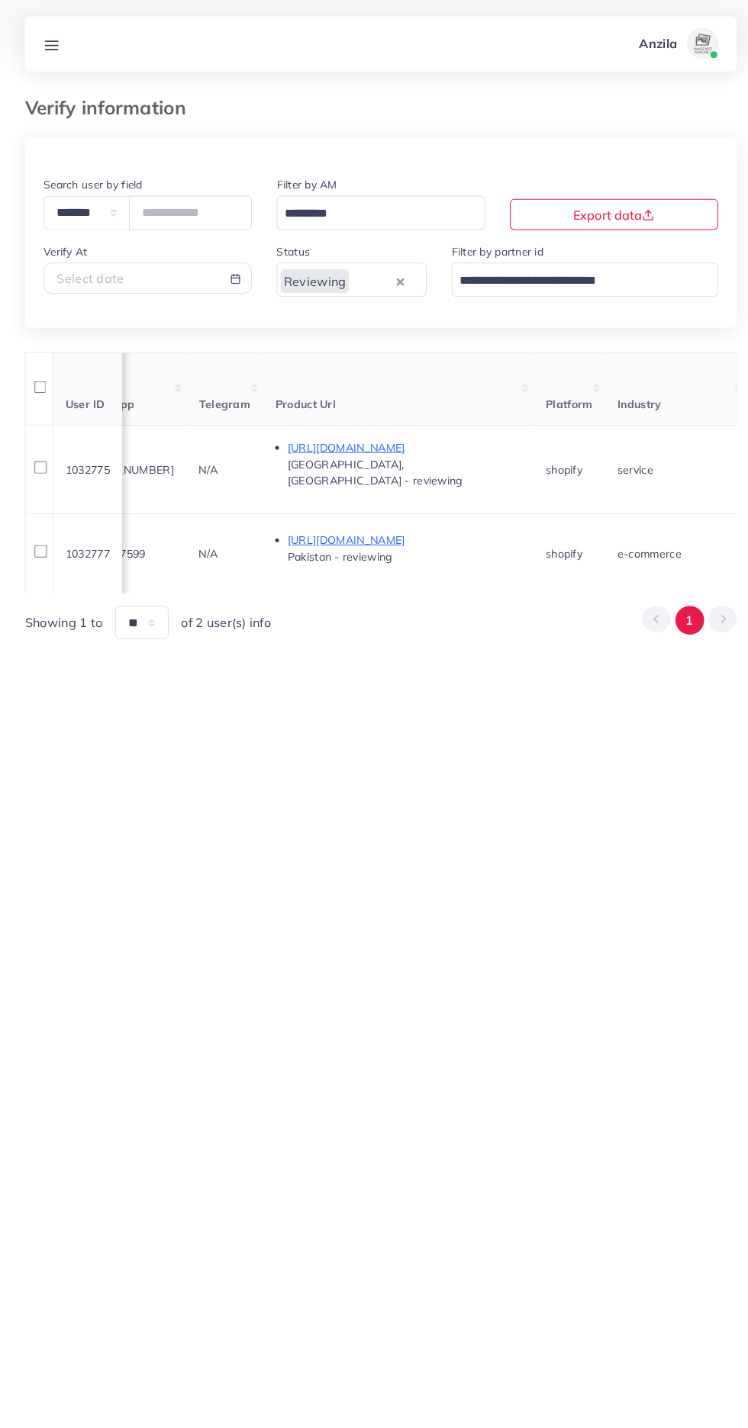
scroll to position [0, 791]
